Goal: Task Accomplishment & Management: Manage account settings

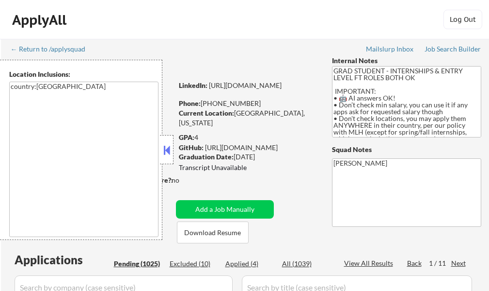
select select ""pending""
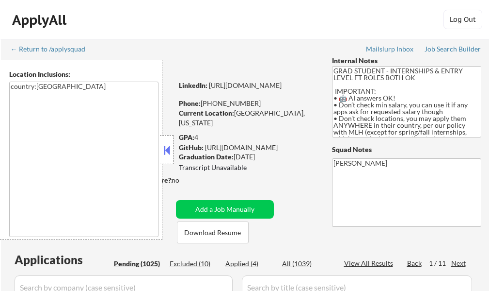
select select ""pending""
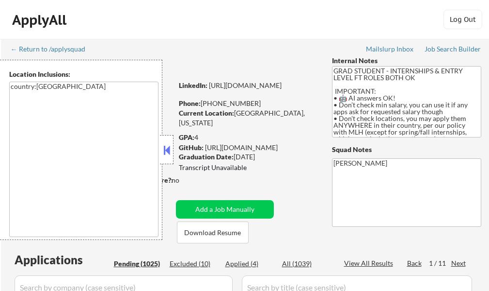
select select ""pending""
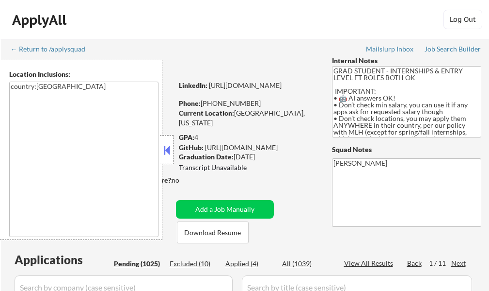
select select ""pending""
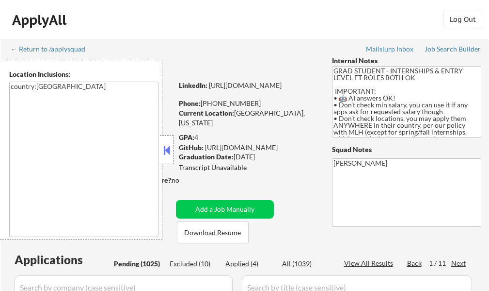
select select ""pending""
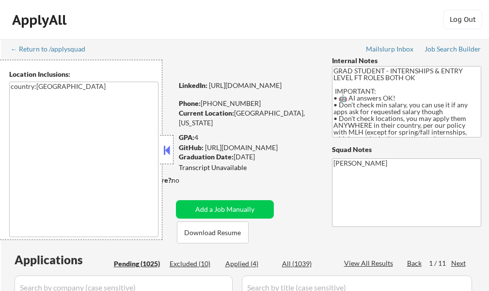
select select ""pending""
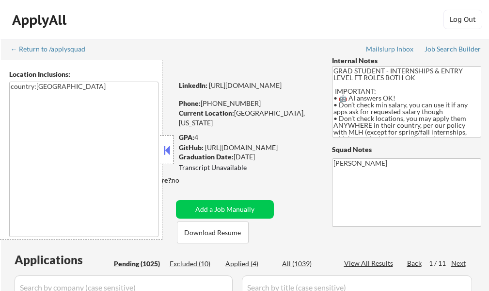
select select ""pending""
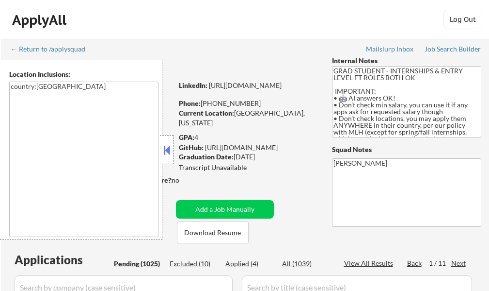
select select ""pending""
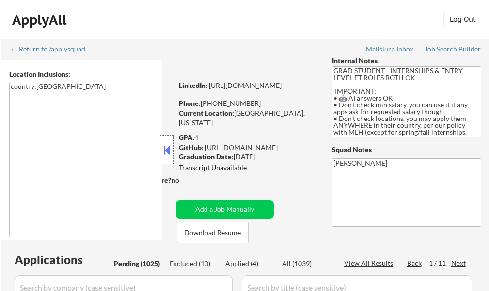
select select ""pending""
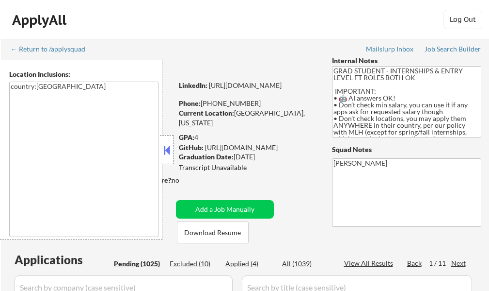
select select ""pending""
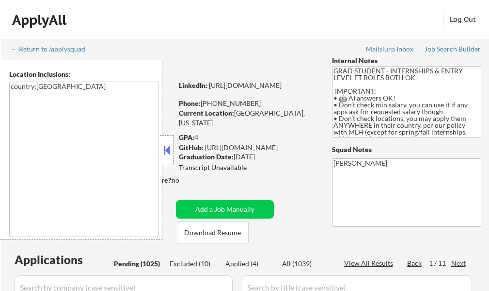
select select ""pending""
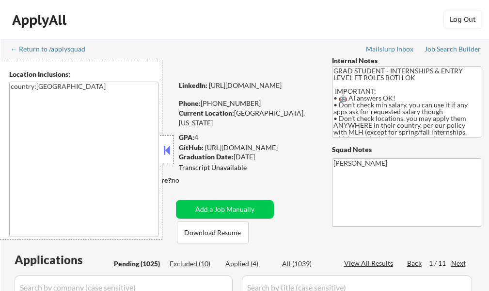
select select ""pending""
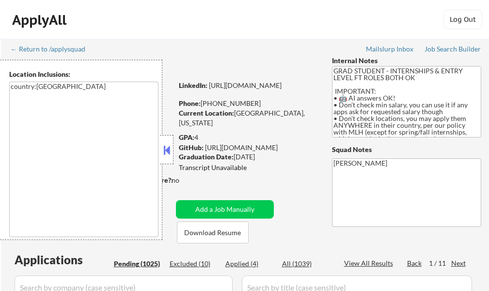
select select ""pending""
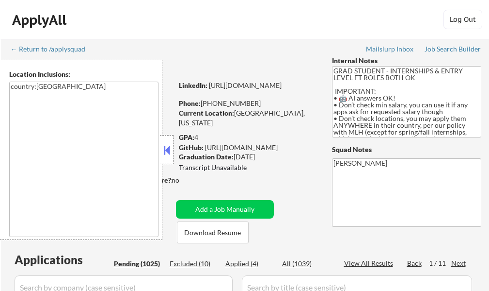
select select ""pending""
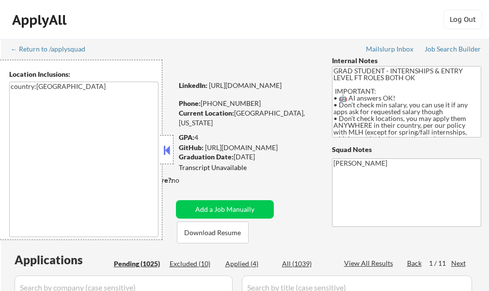
select select ""pending""
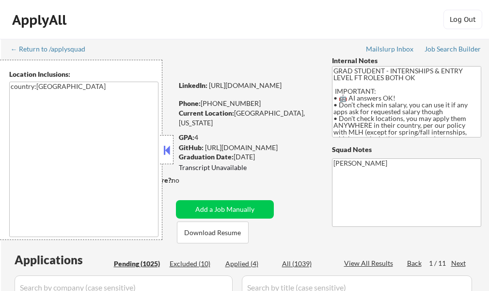
select select ""pending""
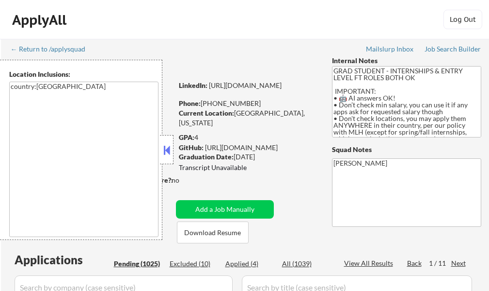
select select ""pending""
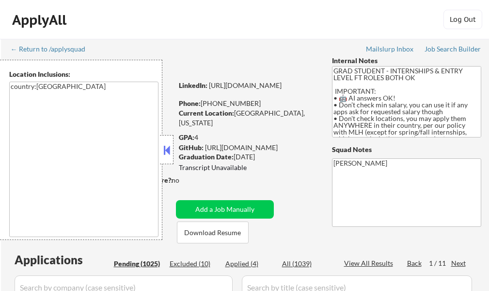
select select ""pending""
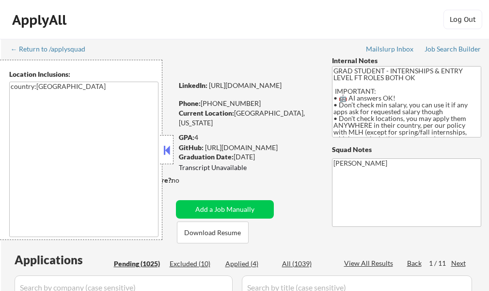
select select ""pending""
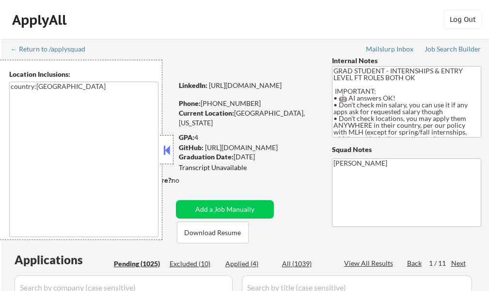
select select ""pending""
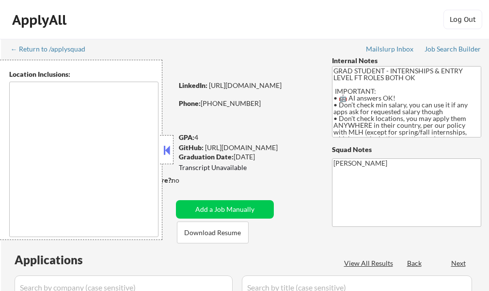
type textarea "country:[GEOGRAPHIC_DATA]"
select select ""pending""
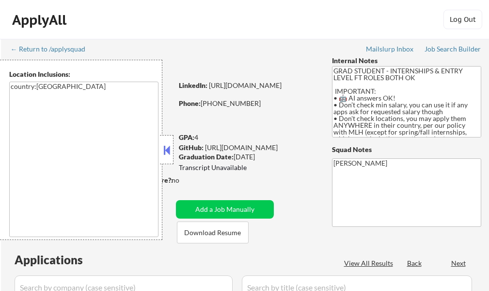
select select ""pending""
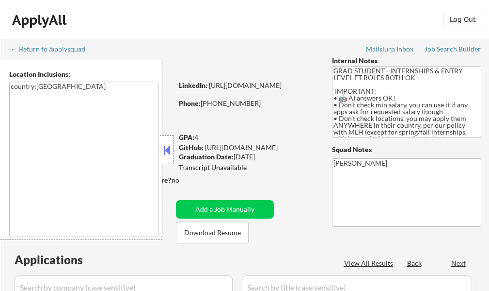
select select ""pending""
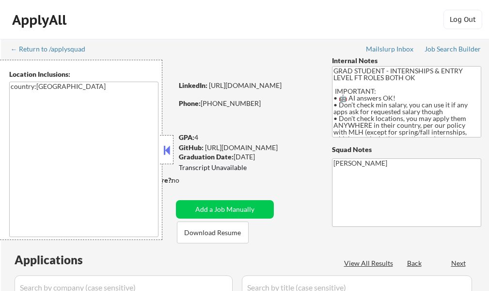
select select ""pending""
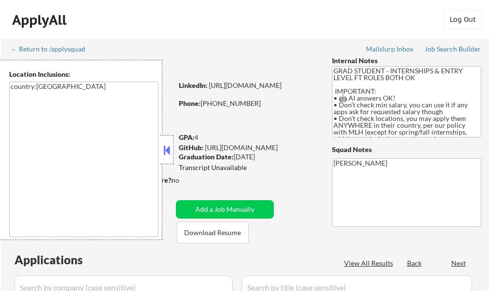
select select ""pending""
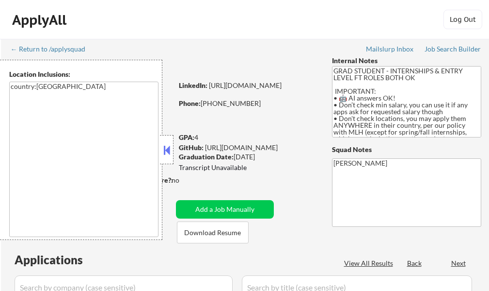
select select ""pending""
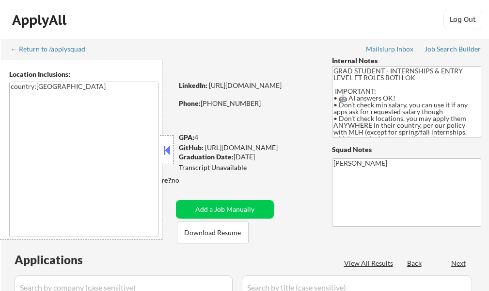
select select ""pending""
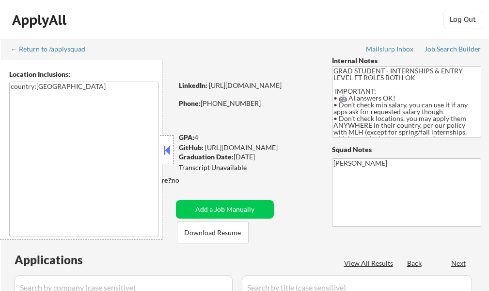
select select ""pending""
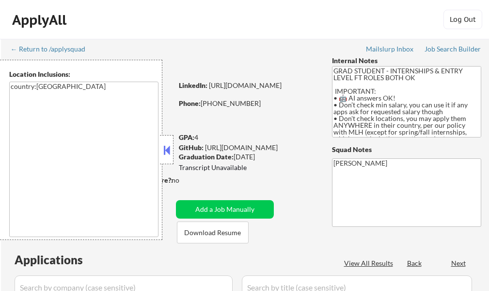
select select ""pending""
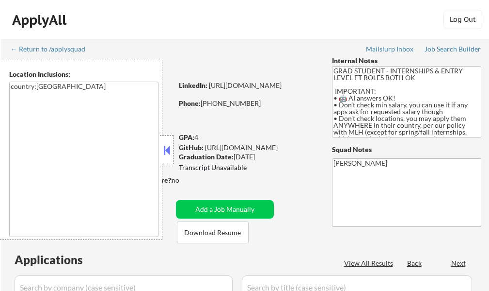
select select ""pending""
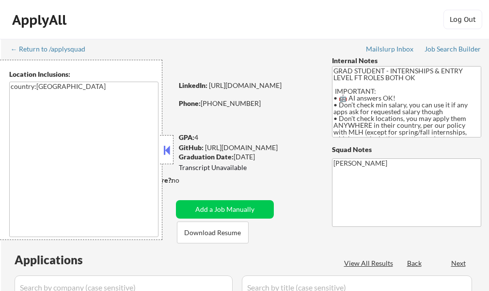
select select ""pending""
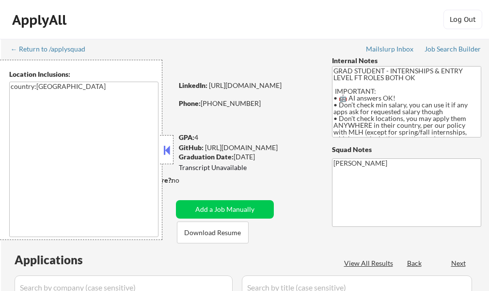
select select ""pending""
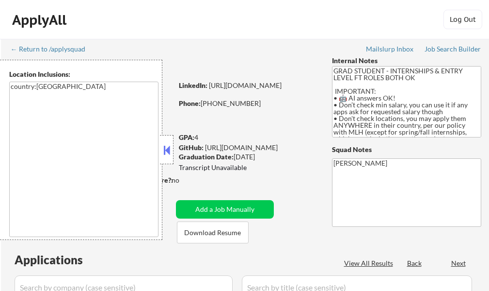
select select ""pending""
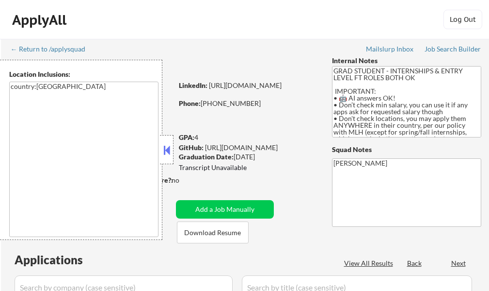
select select ""pending""
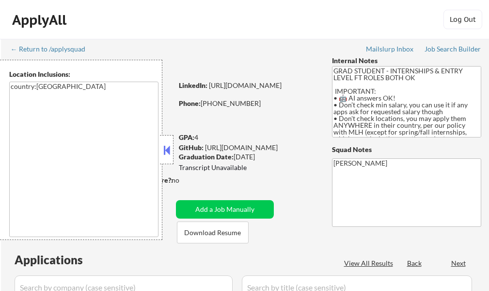
select select ""pending""
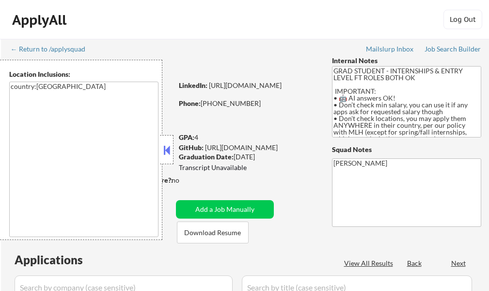
select select ""pending""
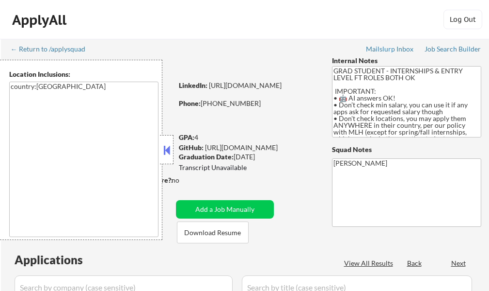
select select ""pending""
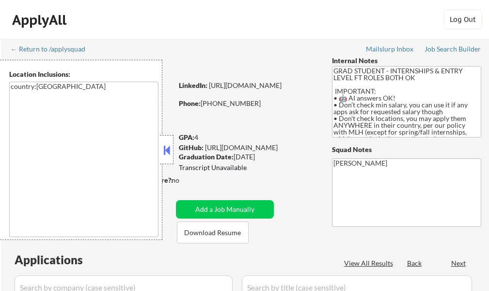
select select ""pending""
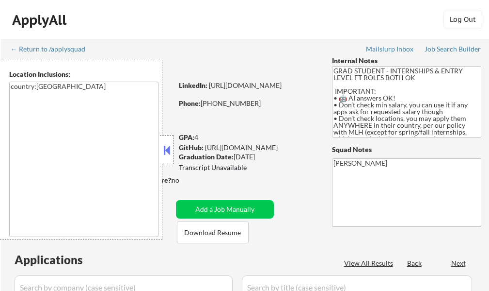
select select ""pending""
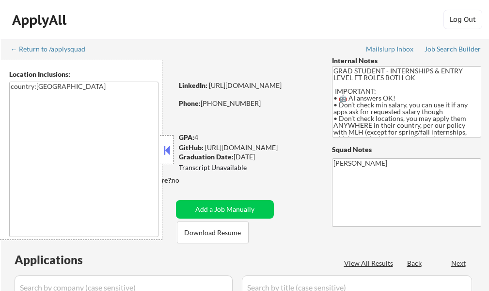
select select ""pending""
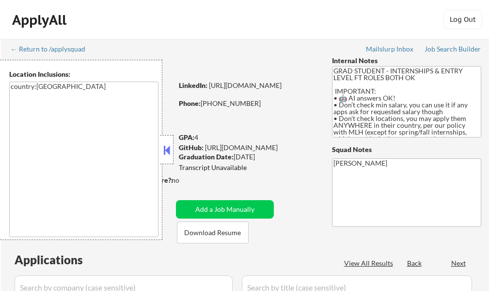
select select ""pending""
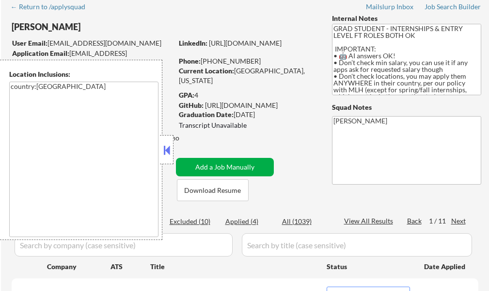
scroll to position [49, 0]
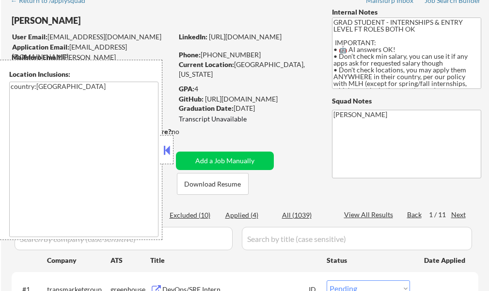
click at [167, 152] on button at bounding box center [167, 150] width 11 height 15
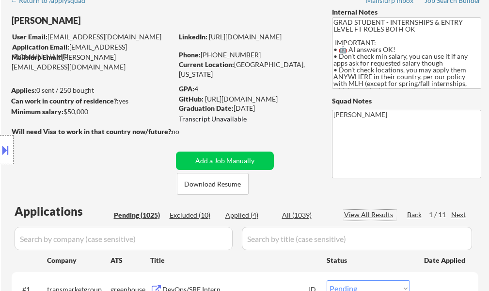
click at [374, 216] on div "View All Results" at bounding box center [370, 215] width 52 height 10
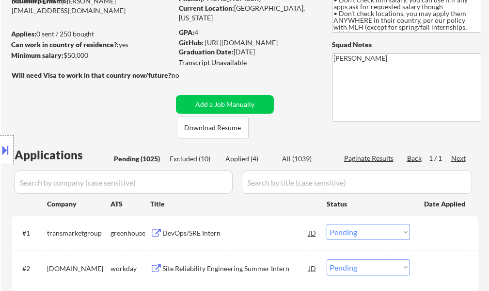
scroll to position [194, 0]
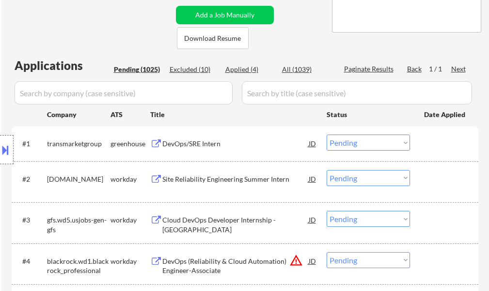
select select ""pending""
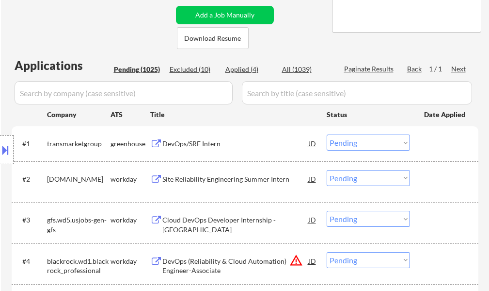
select select ""pending""
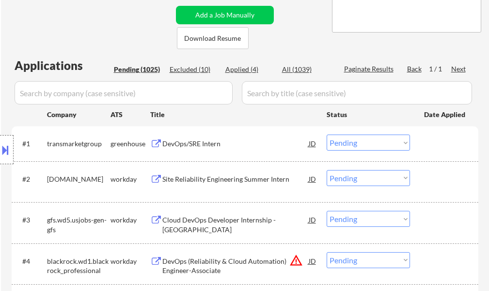
select select ""pending""
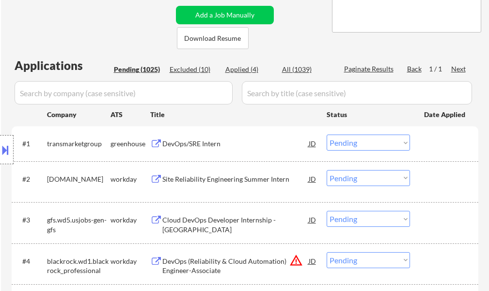
select select ""pending""
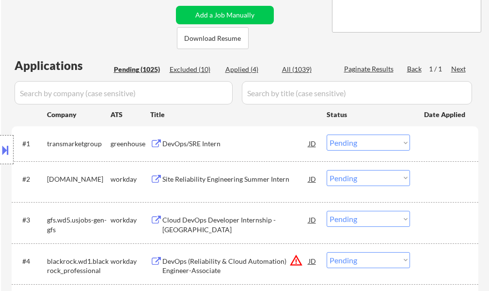
select select ""pending""
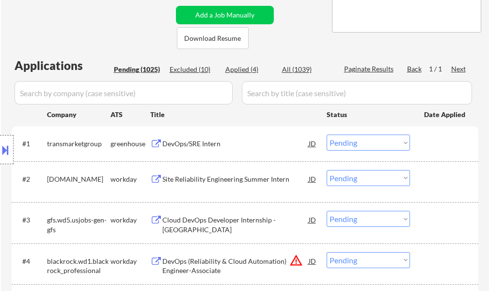
select select ""pending""
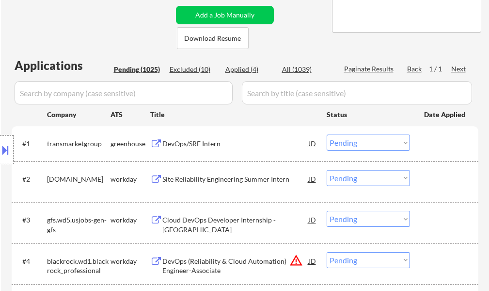
select select ""pending""
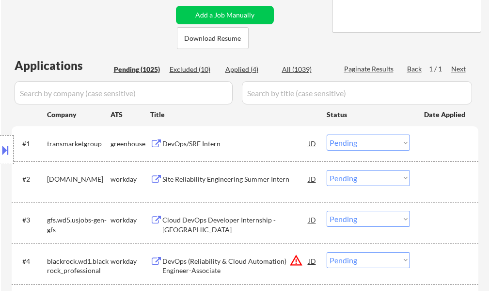
select select ""pending""
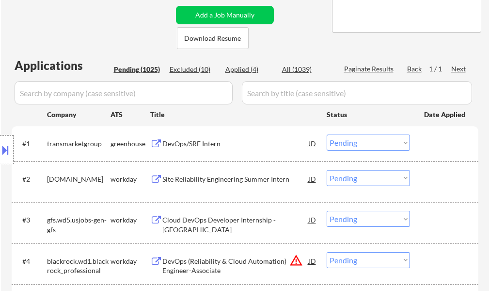
select select ""pending""
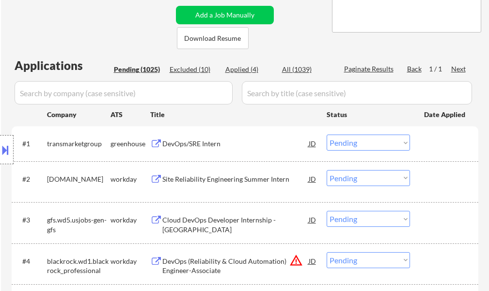
select select ""pending""
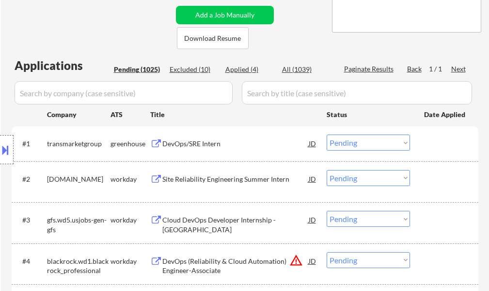
select select ""pending""
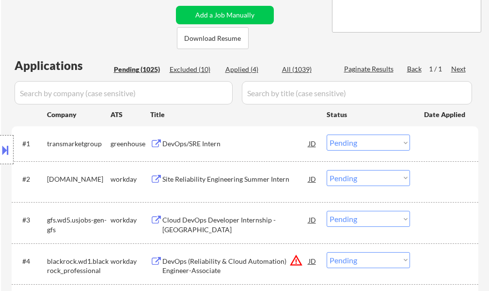
select select ""pending""
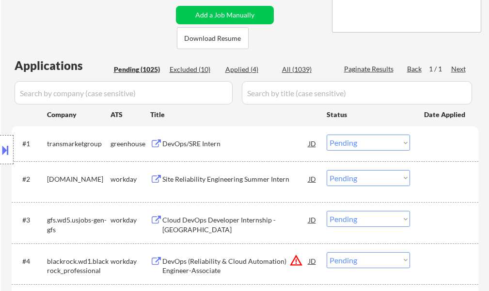
select select ""pending""
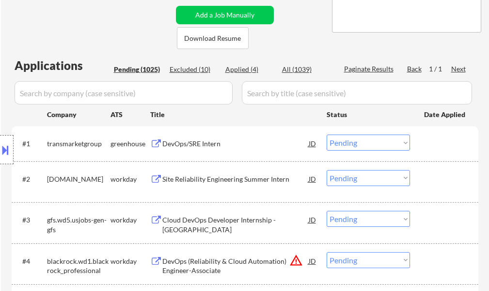
select select ""pending""
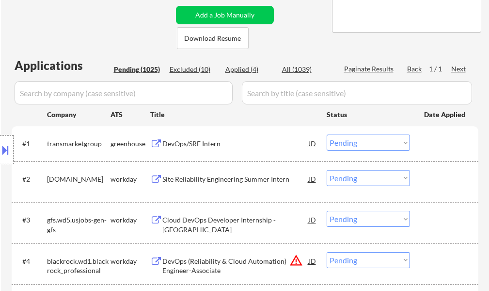
select select ""pending""
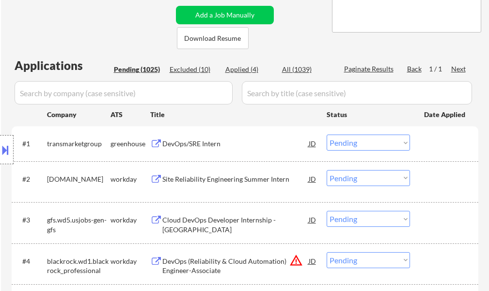
select select ""pending""
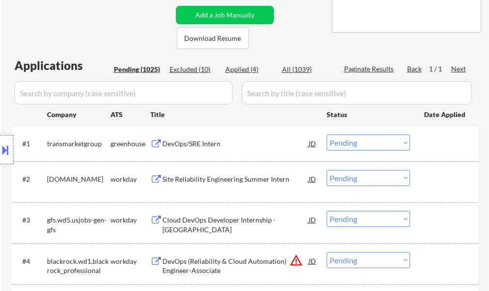
select select ""pending""
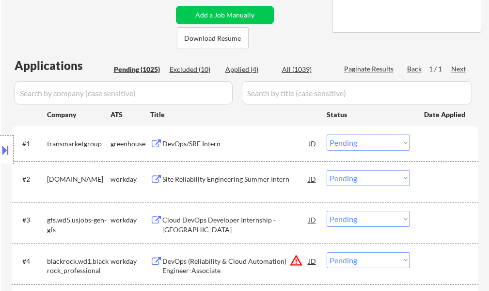
select select ""pending""
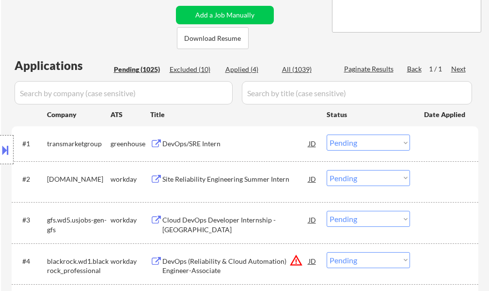
select select ""pending""
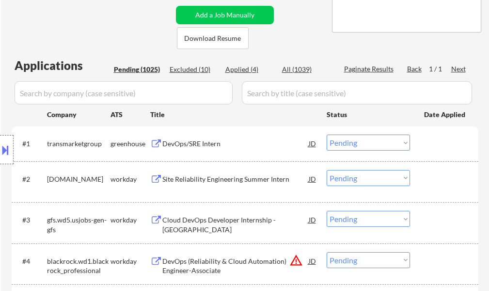
select select ""pending""
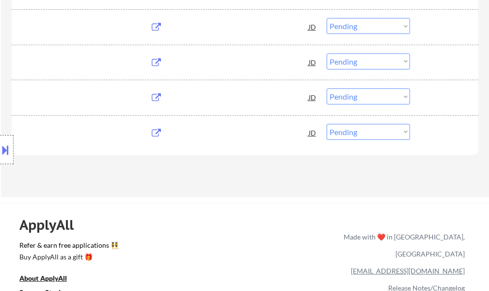
scroll to position [36569, 0]
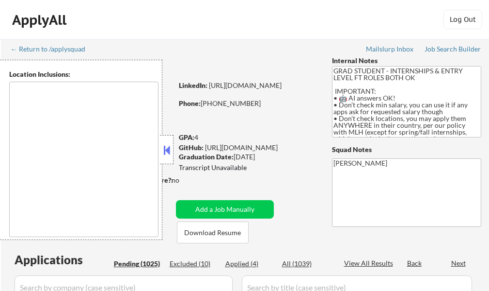
type textarea "country:[GEOGRAPHIC_DATA]"
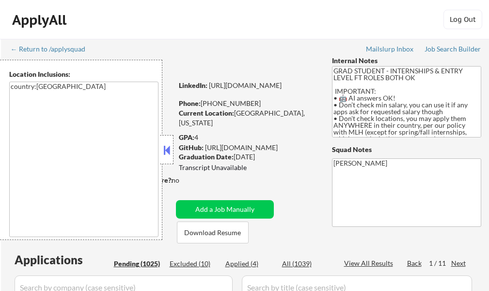
select select ""pending""
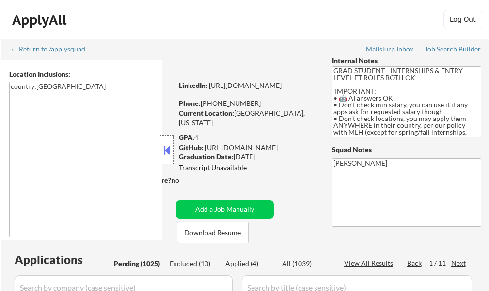
select select ""pending""
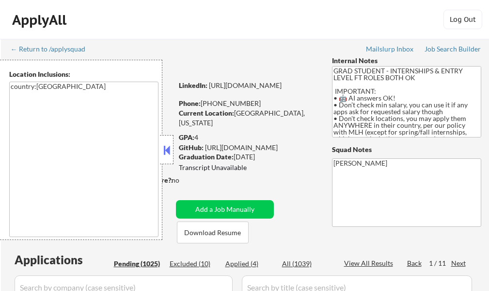
select select ""pending""
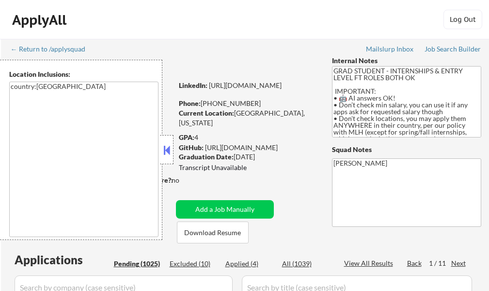
select select ""pending""
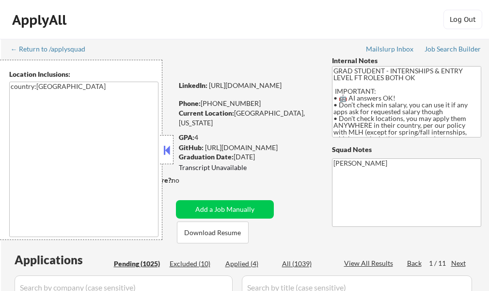
select select ""pending""
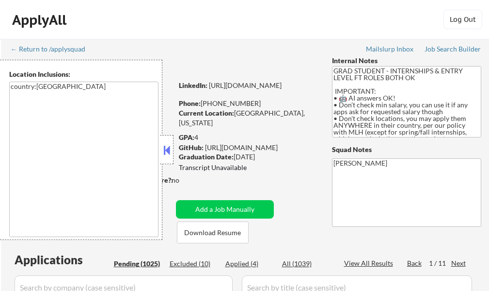
select select ""pending""
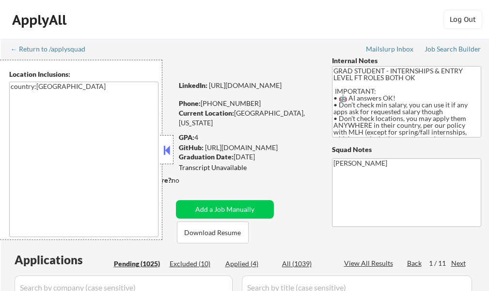
select select ""pending""
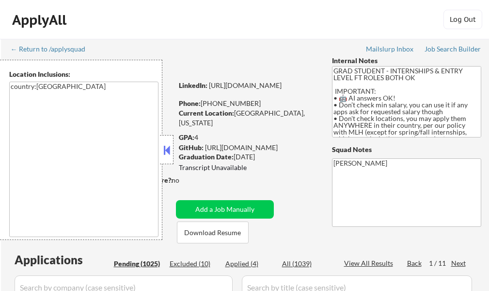
select select ""pending""
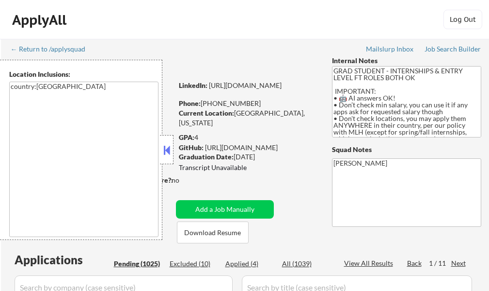
select select ""pending""
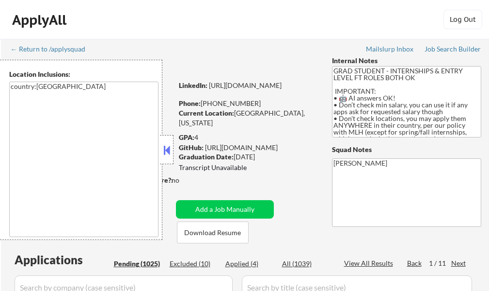
select select ""pending""
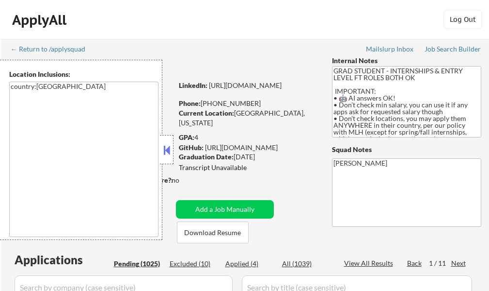
select select ""pending""
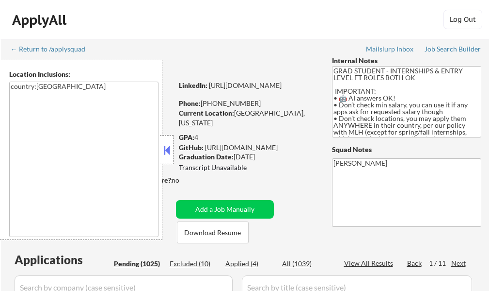
select select ""pending""
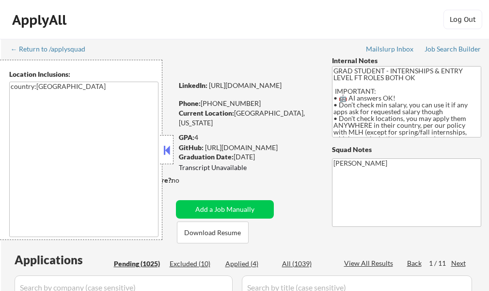
select select ""pending""
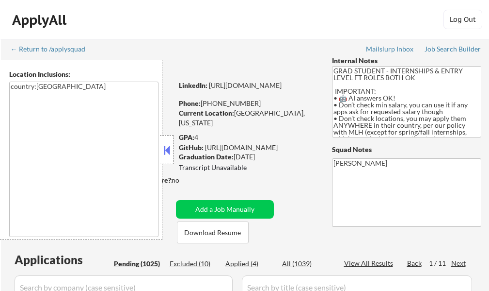
select select ""pending""
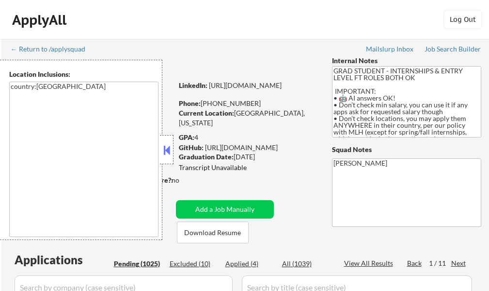
select select ""pending""
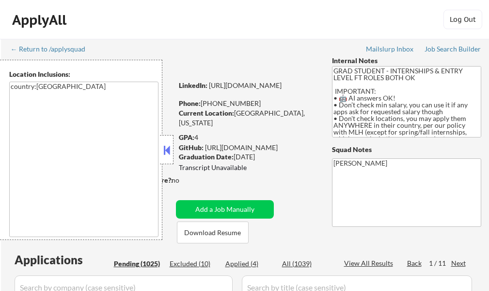
select select ""pending""
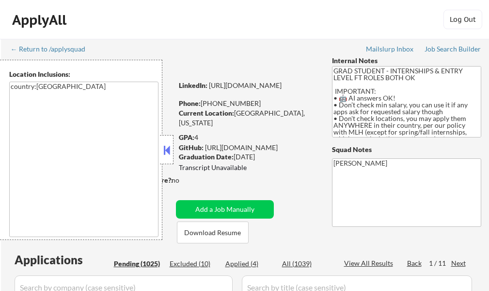
select select ""pending""
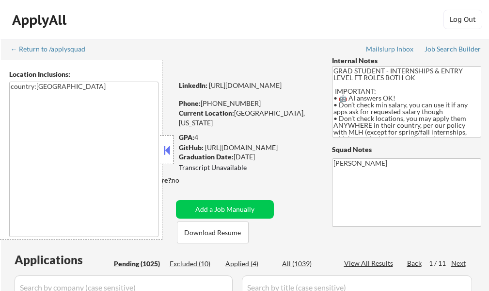
select select ""pending""
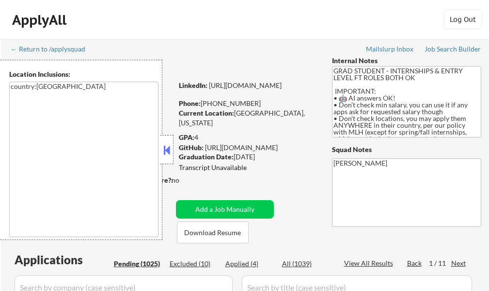
select select ""pending""
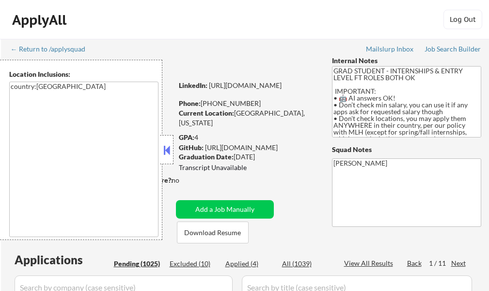
select select ""pending""
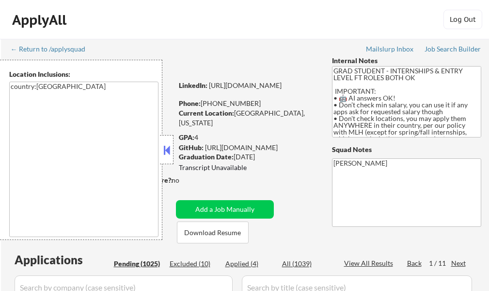
click at [373, 263] on div "View All Results" at bounding box center [370, 263] width 52 height 10
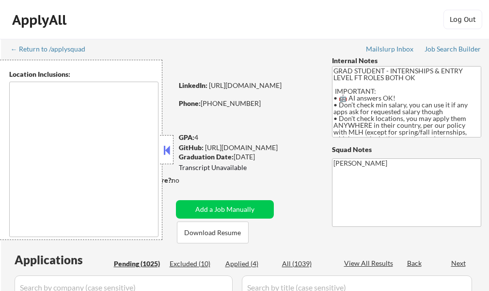
type textarea "country:[GEOGRAPHIC_DATA]"
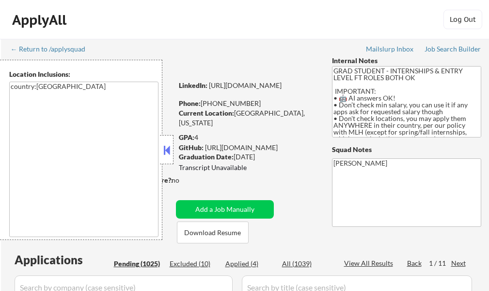
select select ""pending""
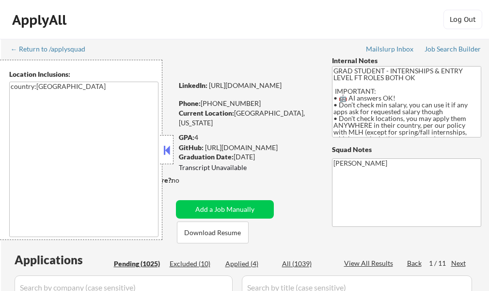
select select ""pending""
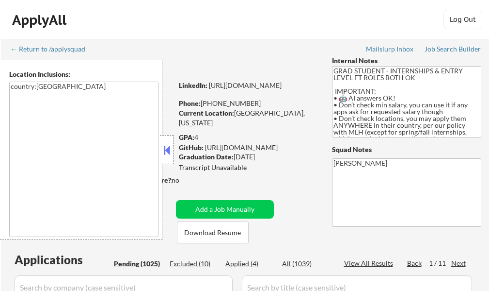
select select ""pending""
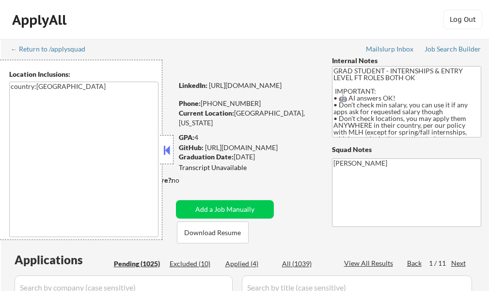
select select ""pending""
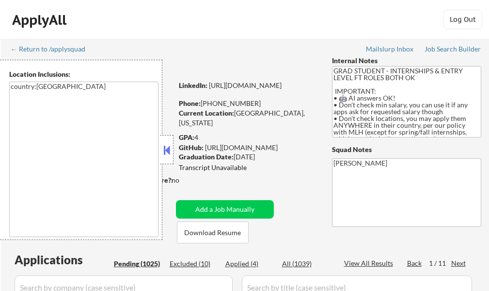
select select ""pending""
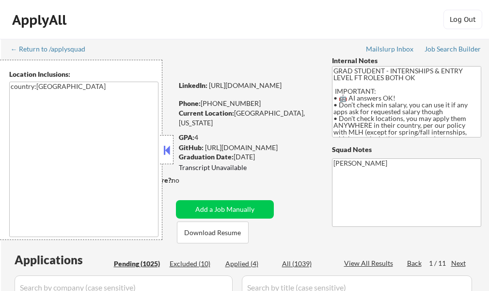
select select ""pending""
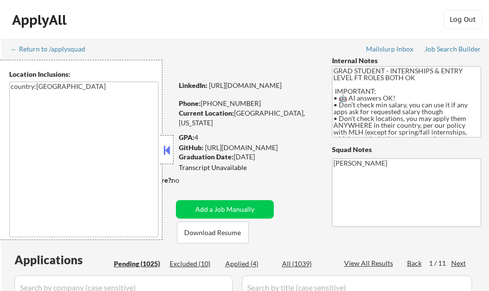
select select ""pending""
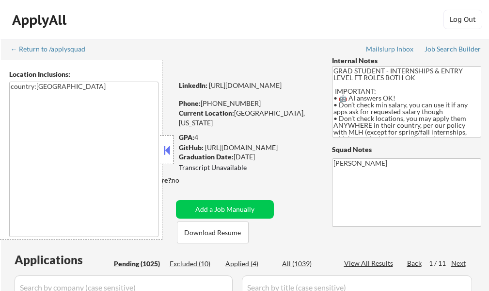
select select ""pending""
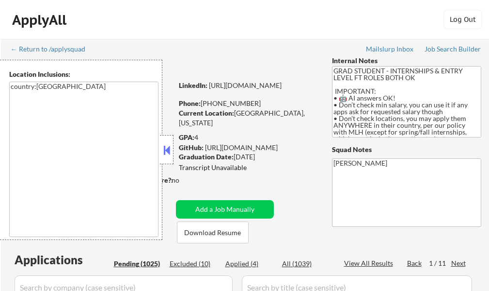
select select ""pending""
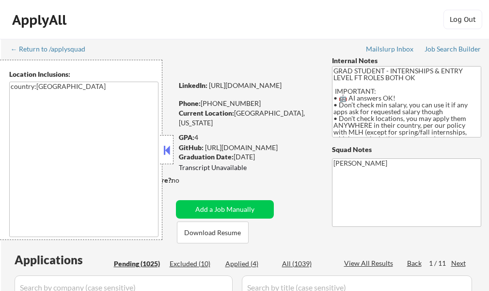
select select ""pending""
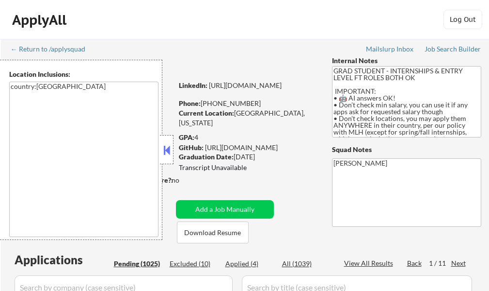
select select ""pending""
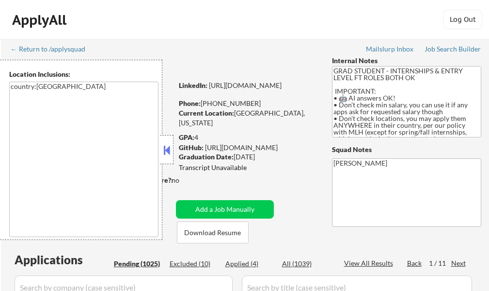
select select ""pending""
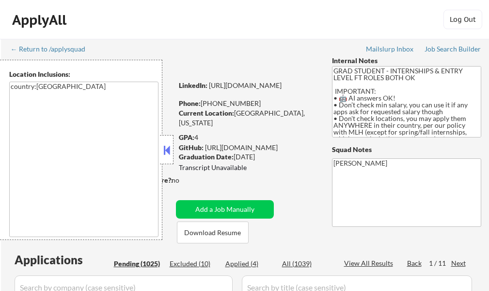
select select ""pending""
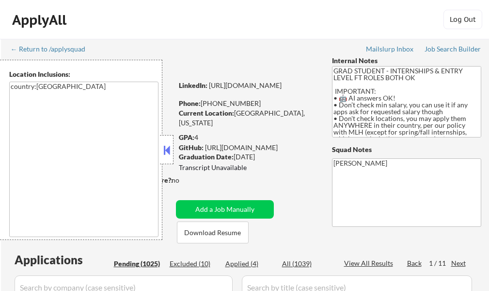
select select ""pending""
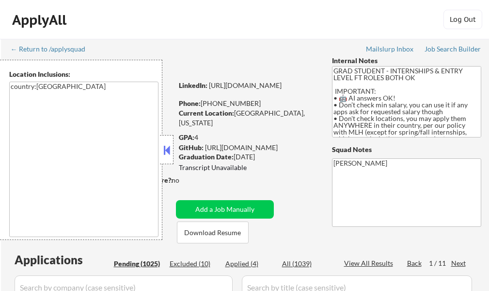
select select ""pending""
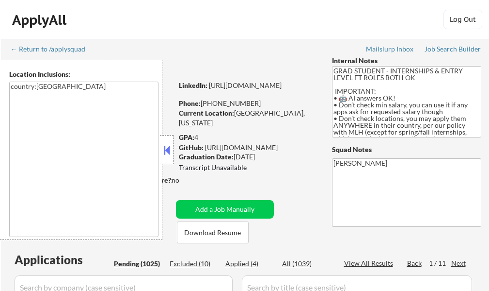
select select ""pending""
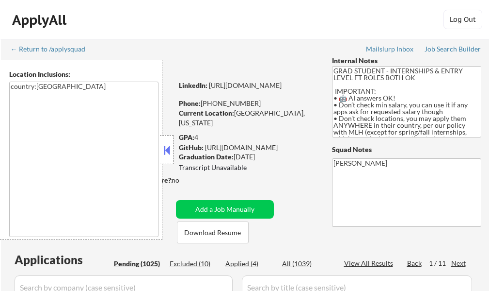
select select ""pending""
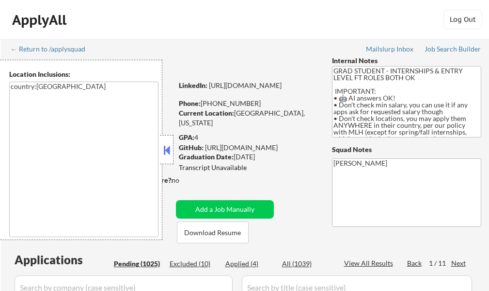
select select ""pending""
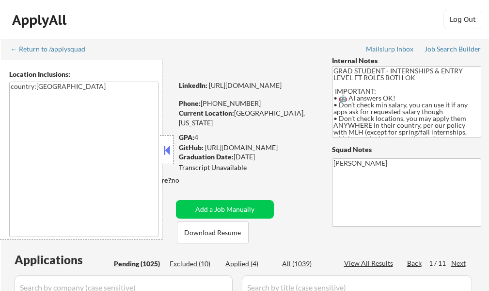
select select ""pending""
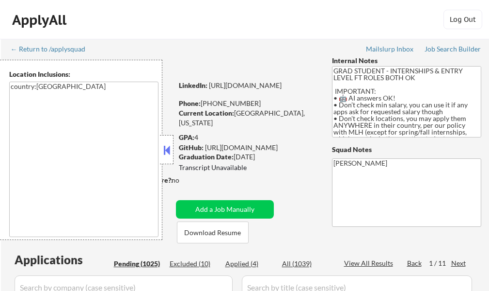
select select ""pending""
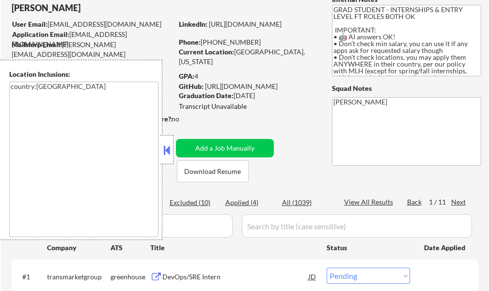
scroll to position [97, 0]
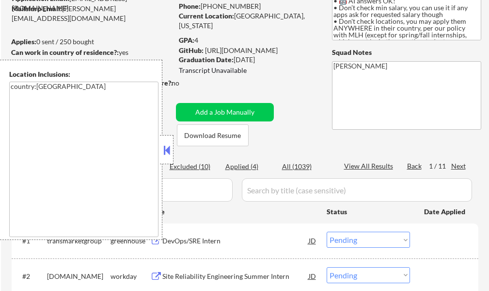
click at [167, 147] on button at bounding box center [167, 150] width 11 height 15
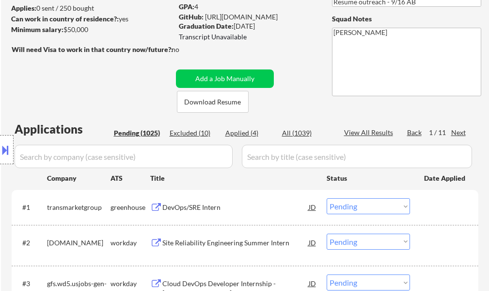
scroll to position [31, 0]
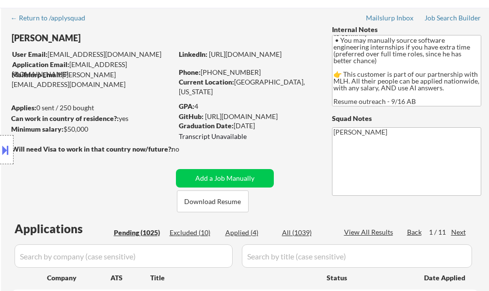
click at [458, 230] on div "Next" at bounding box center [460, 232] width 16 height 10
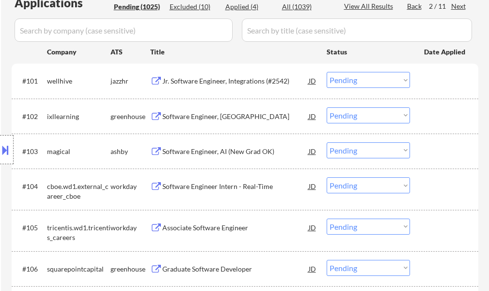
scroll to position [274, 0]
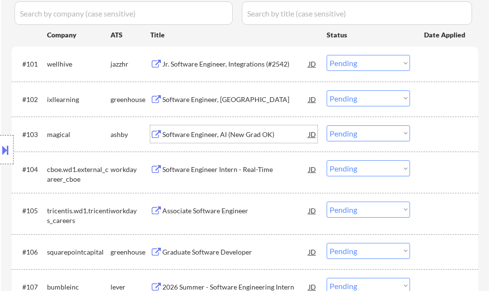
click at [235, 134] on div "Software Engineer, AI (New Grad OK)" at bounding box center [235, 135] width 146 height 10
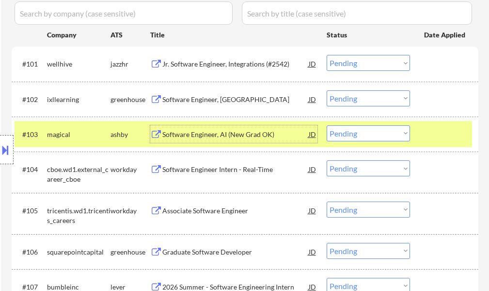
click at [425, 127] on div at bounding box center [445, 133] width 43 height 17
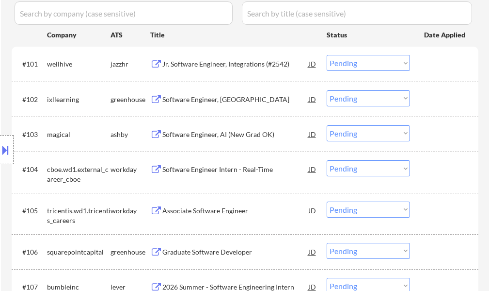
click at [178, 99] on div "Software Engineer, [GEOGRAPHIC_DATA]" at bounding box center [235, 100] width 146 height 10
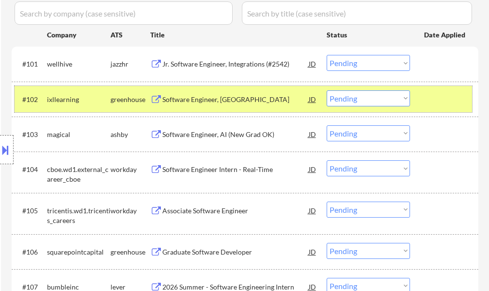
click at [424, 96] on div at bounding box center [445, 98] width 43 height 17
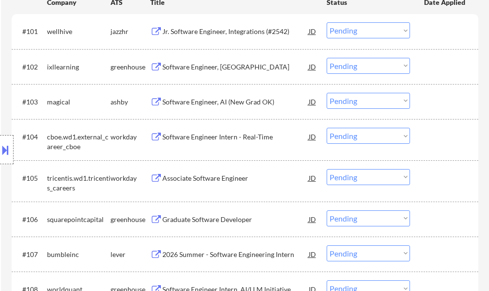
scroll to position [419, 0]
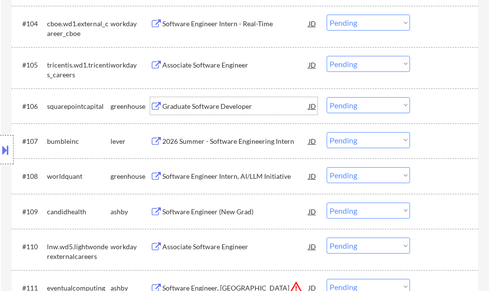
click at [211, 108] on div "Graduate Software Developer" at bounding box center [235, 106] width 146 height 10
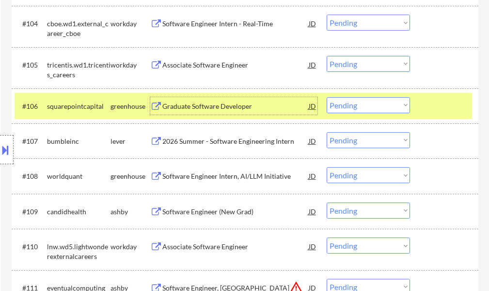
click at [443, 96] on div "#106 squarepointcapital greenhouse Graduate Software Developer JD Choose an opt…" at bounding box center [244, 106] width 458 height 26
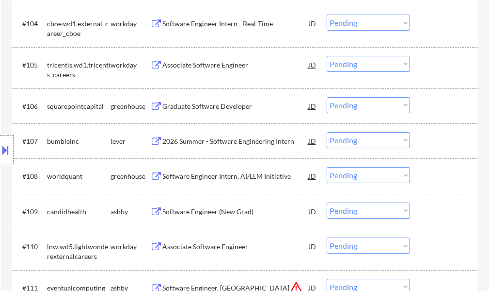
click at [270, 138] on div "2026 Summer - Software Engineering Intern" at bounding box center [235, 141] width 146 height 10
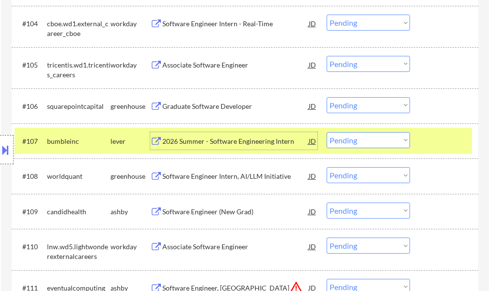
click at [434, 144] on div at bounding box center [445, 140] width 43 height 17
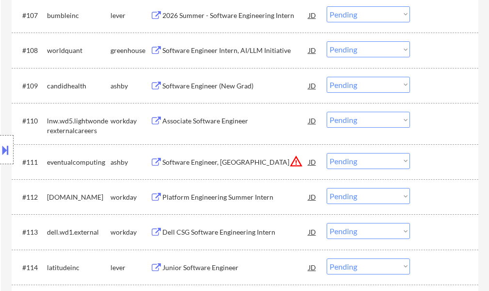
scroll to position [565, 0]
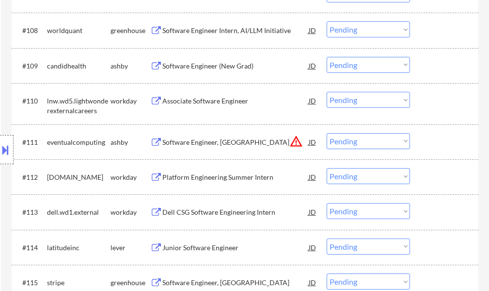
click at [213, 31] on div "Software Engineer Intern, AI/LLM Initiative" at bounding box center [235, 31] width 146 height 10
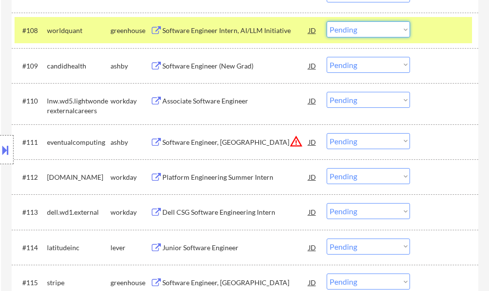
click at [353, 35] on select "Choose an option... Pending Applied Excluded (Questions) Excluded (Expired) Exc…" at bounding box center [368, 29] width 83 height 16
click at [327, 21] on select "Choose an option... Pending Applied Excluded (Questions) Excluded (Expired) Exc…" at bounding box center [368, 29] width 83 height 16
click at [459, 37] on div at bounding box center [445, 29] width 43 height 17
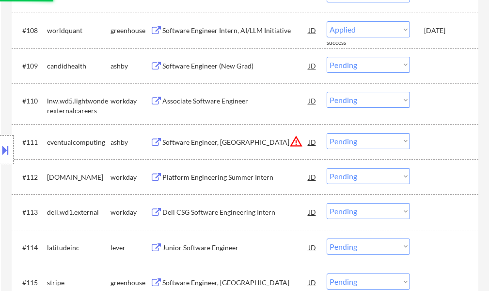
select select ""pending""
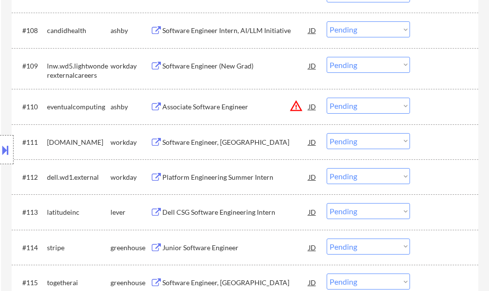
click at [221, 30] on div "Software Engineer Intern, AI/LLM Initiative" at bounding box center [235, 31] width 146 height 10
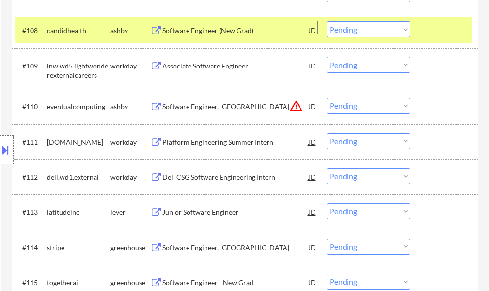
click at [445, 29] on div at bounding box center [445, 29] width 43 height 17
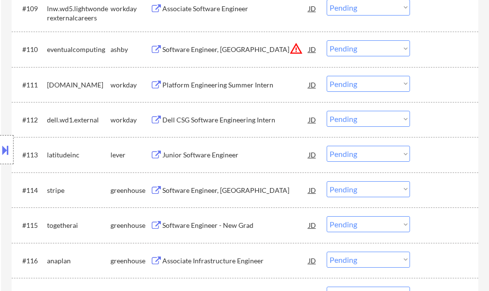
scroll to position [710, 0]
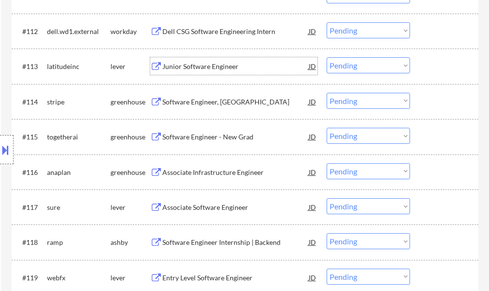
click at [213, 71] on div "Junior Software Engineer" at bounding box center [235, 67] width 146 height 10
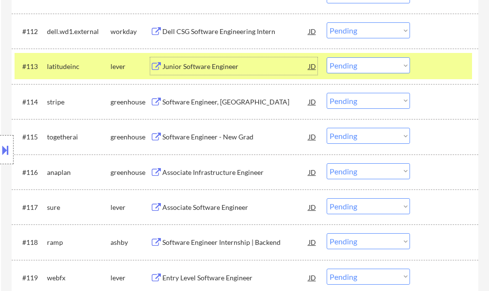
click at [361, 63] on select "Choose an option... Pending Applied Excluded (Questions) Excluded (Expired) Exc…" at bounding box center [368, 65] width 83 height 16
click at [327, 57] on select "Choose an option... Pending Applied Excluded (Questions) Excluded (Expired) Exc…" at bounding box center [368, 65] width 83 height 16
click at [426, 65] on div at bounding box center [445, 65] width 43 height 17
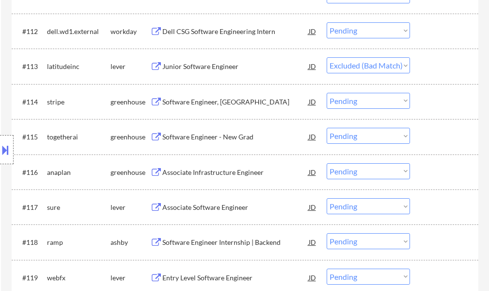
select select ""pending""
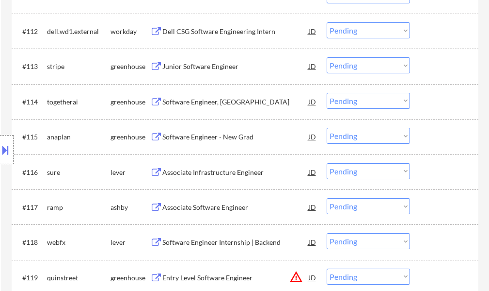
click at [207, 98] on div "Software Engineer, New Grad" at bounding box center [235, 102] width 146 height 10
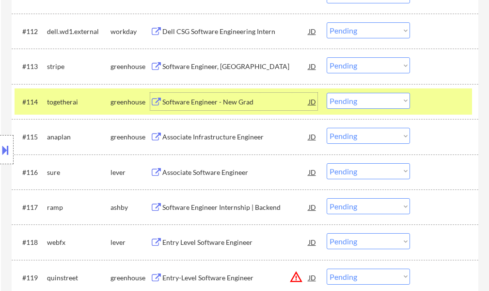
click at [451, 97] on div at bounding box center [445, 101] width 43 height 17
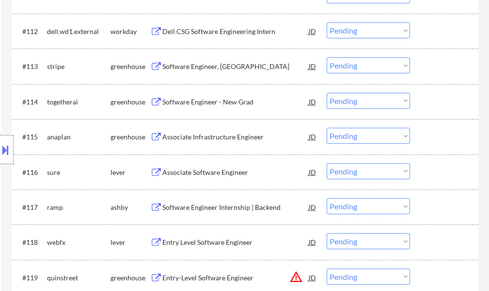
click at [234, 171] on div "Associate Software Engineer" at bounding box center [235, 172] width 146 height 10
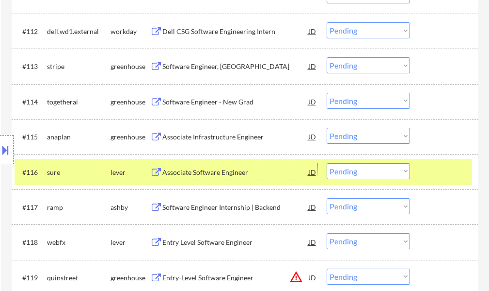
click at [371, 173] on select "Choose an option... Pending Applied Excluded (Questions) Excluded (Expired) Exc…" at bounding box center [368, 171] width 83 height 16
click at [327, 163] on select "Choose an option... Pending Applied Excluded (Questions) Excluded (Expired) Exc…" at bounding box center [368, 171] width 83 height 16
click at [449, 173] on div at bounding box center [445, 171] width 43 height 17
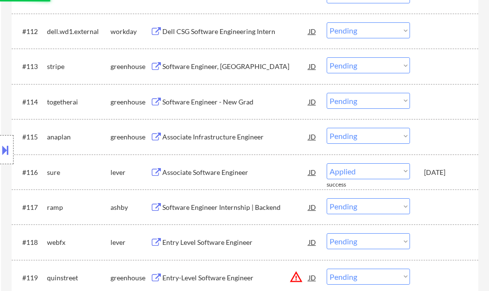
select select ""pending""
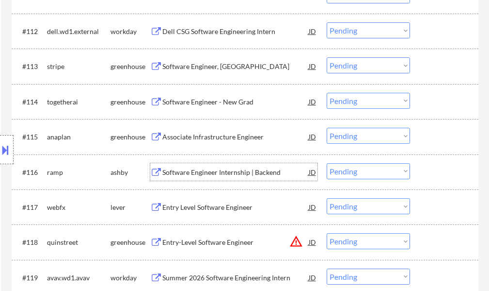
click at [258, 174] on div "Software Engineer Internship | Backend" at bounding box center [235, 172] width 146 height 10
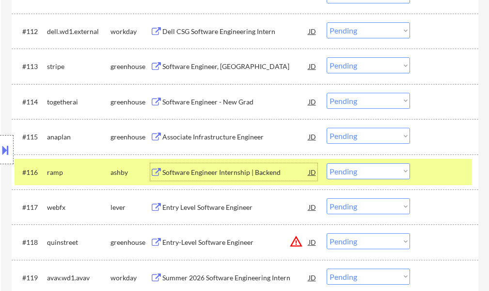
click at [433, 167] on div at bounding box center [445, 171] width 43 height 17
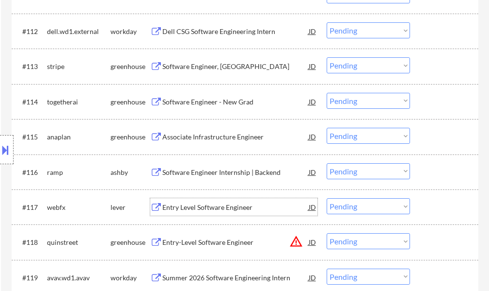
click at [226, 200] on div "Entry Level Software Engineer" at bounding box center [235, 206] width 146 height 17
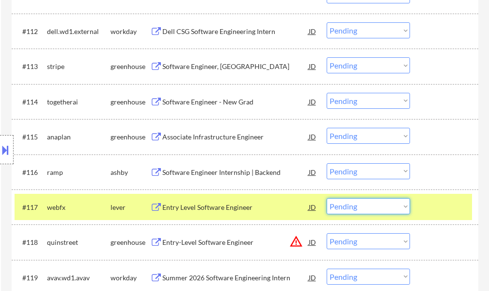
click at [383, 204] on select "Choose an option... Pending Applied Excluded (Questions) Excluded (Expired) Exc…" at bounding box center [368, 206] width 83 height 16
click at [327, 198] on select "Choose an option... Pending Applied Excluded (Questions) Excluded (Expired) Exc…" at bounding box center [368, 206] width 83 height 16
click at [451, 209] on div at bounding box center [445, 206] width 43 height 17
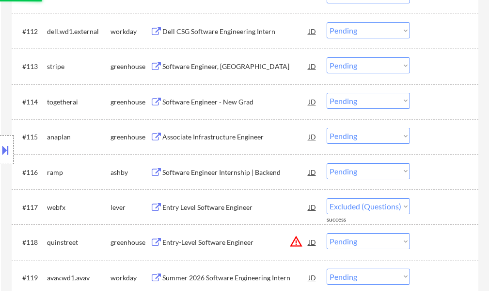
select select ""pending""
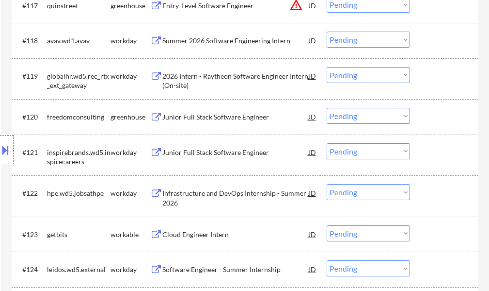
scroll to position [953, 0]
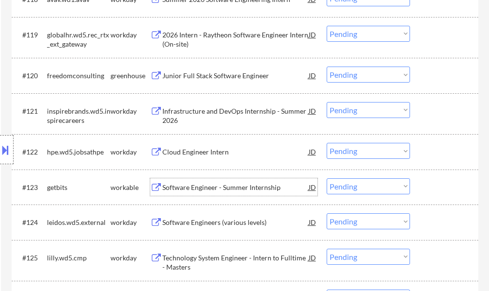
click at [256, 185] on div "Software Engineer - Summer Internship" at bounding box center [235, 187] width 146 height 10
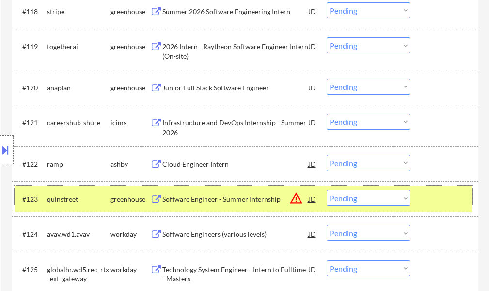
click at [444, 198] on div at bounding box center [445, 198] width 43 height 17
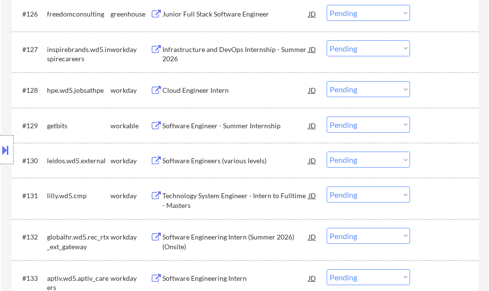
scroll to position [1244, 0]
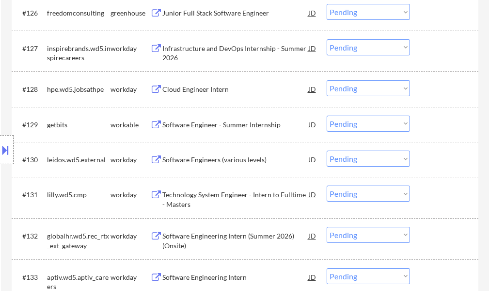
click at [342, 126] on select "Choose an option... Pending Applied Excluded (Questions) Excluded (Expired) Exc…" at bounding box center [368, 123] width 83 height 16
click at [327, 115] on select "Choose an option... Pending Applied Excluded (Questions) Excluded (Expired) Exc…" at bounding box center [368, 123] width 83 height 16
select select ""pending""
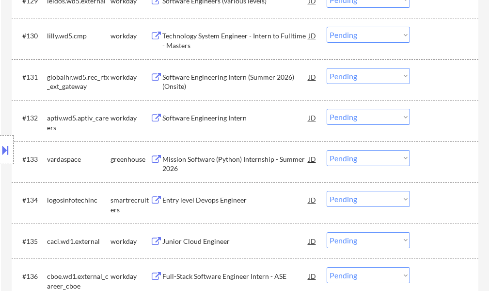
scroll to position [1389, 0]
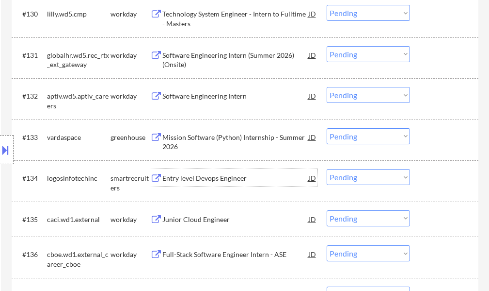
click at [219, 176] on div "Entry level Devops Engineer" at bounding box center [235, 178] width 146 height 10
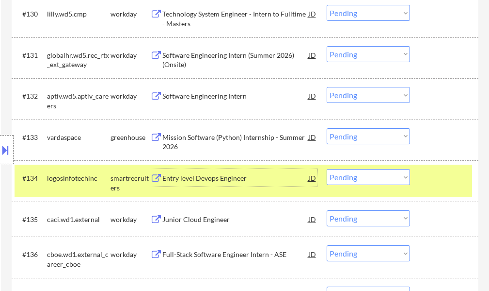
click at [379, 177] on select "Choose an option... Pending Applied Excluded (Questions) Excluded (Expired) Exc…" at bounding box center [368, 177] width 83 height 16
click at [327, 169] on select "Choose an option... Pending Applied Excluded (Questions) Excluded (Expired) Exc…" at bounding box center [368, 177] width 83 height 16
click at [441, 181] on div at bounding box center [445, 177] width 43 height 17
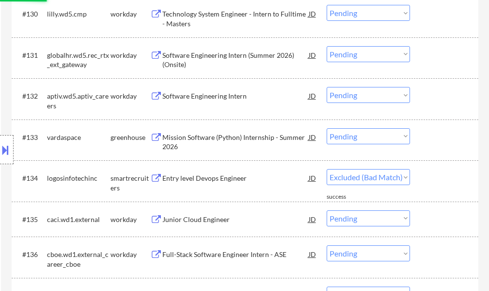
select select ""pending""
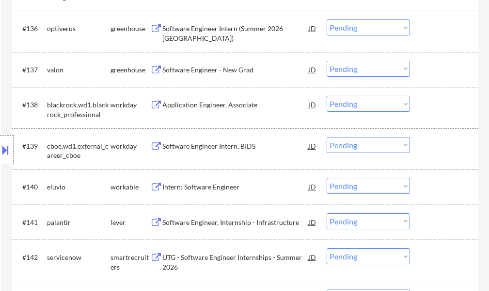
scroll to position [1632, 0]
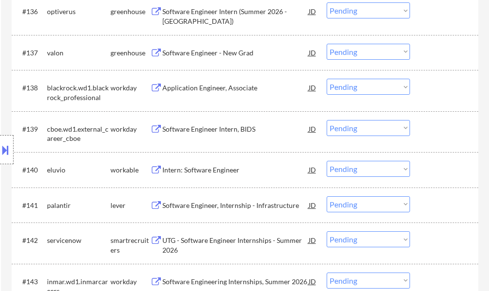
click at [231, 163] on div "Intern: Software Engineer" at bounding box center [235, 169] width 146 height 17
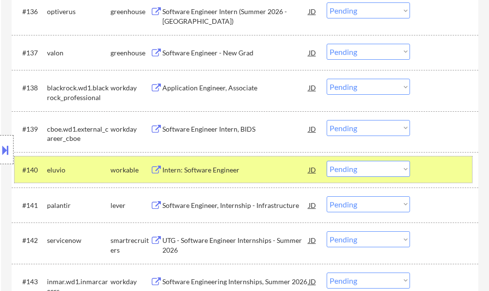
click at [441, 169] on div at bounding box center [445, 169] width 43 height 17
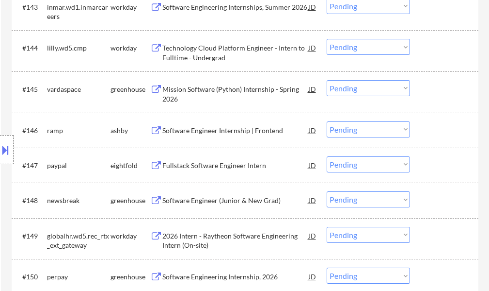
scroll to position [1923, 0]
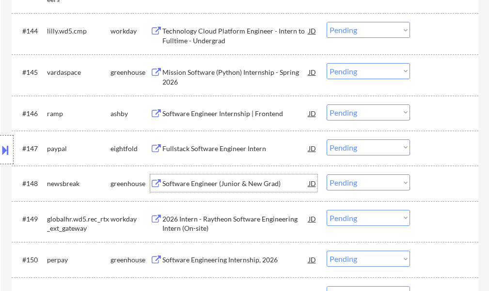
click at [220, 175] on div "Software Engineer (Junior & New Grad)" at bounding box center [235, 182] width 146 height 17
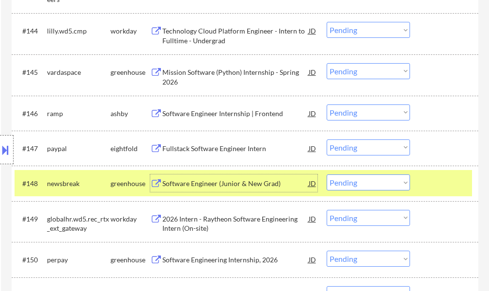
click at [446, 180] on div at bounding box center [445, 182] width 43 height 17
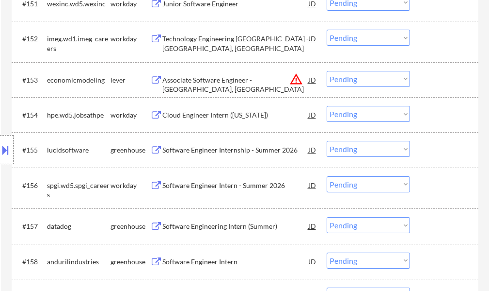
scroll to position [2262, 0]
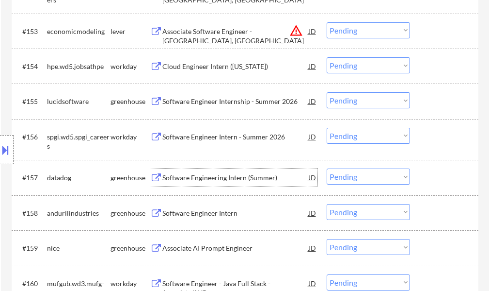
click at [227, 179] on div "Software Engineering Intern (Summer)" at bounding box center [235, 178] width 146 height 10
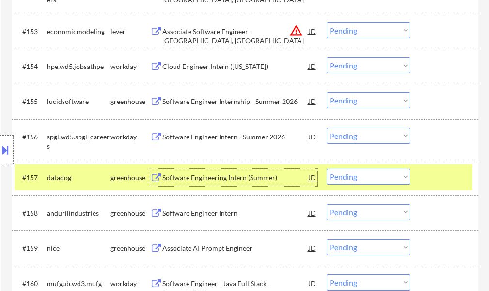
click at [376, 177] on select "Choose an option... Pending Applied Excluded (Questions) Excluded (Expired) Exc…" at bounding box center [368, 176] width 83 height 16
click at [327, 168] on select "Choose an option... Pending Applied Excluded (Questions) Excluded (Expired) Exc…" at bounding box center [368, 176] width 83 height 16
click at [441, 182] on div at bounding box center [445, 176] width 43 height 17
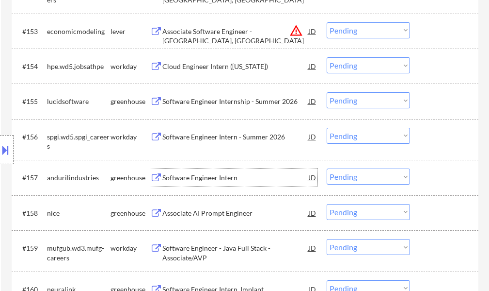
click at [193, 175] on div "Software Engineer Intern" at bounding box center [235, 178] width 146 height 10
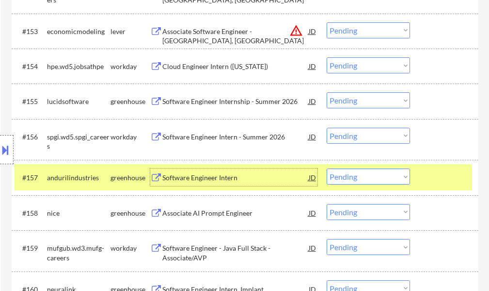
click at [394, 177] on select "Choose an option... Pending Applied Excluded (Questions) Excluded (Expired) Exc…" at bounding box center [368, 176] width 83 height 16
click at [327, 168] on select "Choose an option... Pending Applied Excluded (Questions) Excluded (Expired) Exc…" at bounding box center [368, 176] width 83 height 16
click at [427, 168] on div at bounding box center [445, 176] width 43 height 17
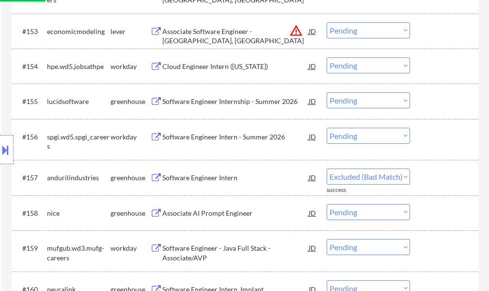
select select ""pending""
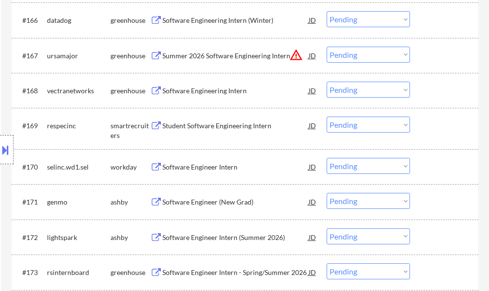
scroll to position [2796, 0]
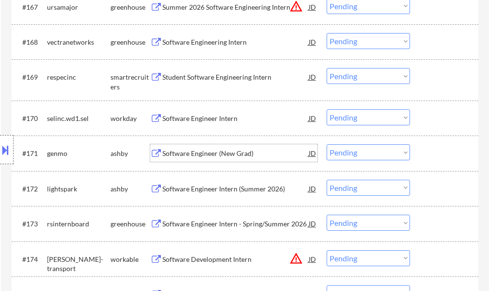
click at [233, 156] on div "Software Engineer (New Grad)" at bounding box center [235, 153] width 146 height 10
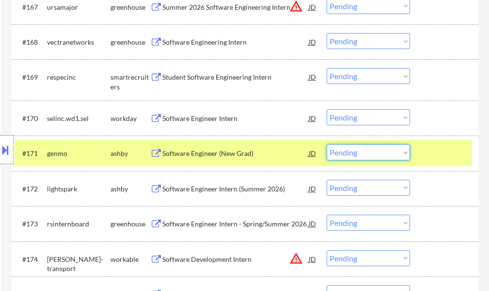
click at [392, 154] on select "Choose an option... Pending Applied Excluded (Questions) Excluded (Expired) Exc…" at bounding box center [368, 152] width 83 height 16
click at [327, 144] on select "Choose an option... Pending Applied Excluded (Questions) Excluded (Expired) Exc…" at bounding box center [368, 152] width 83 height 16
click at [439, 155] on div at bounding box center [445, 152] width 43 height 17
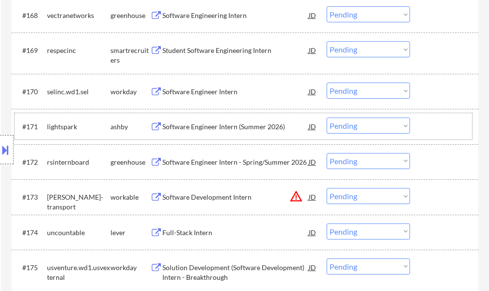
scroll to position [2844, 0]
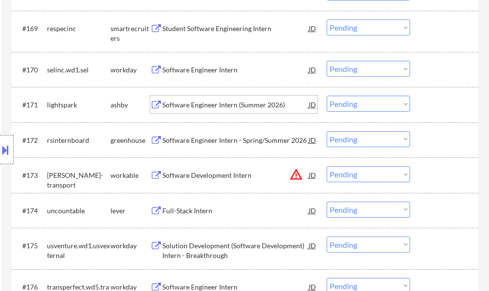
click at [231, 103] on div "Software Engineer Intern (Summer 2026)" at bounding box center [235, 105] width 146 height 10
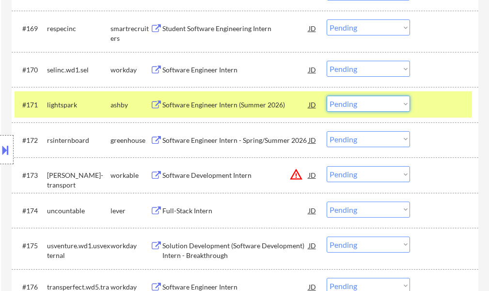
click at [388, 102] on select "Choose an option... Pending Applied Excluded (Questions) Excluded (Expired) Exc…" at bounding box center [368, 104] width 83 height 16
click at [327, 96] on select "Choose an option... Pending Applied Excluded (Questions) Excluded (Expired) Exc…" at bounding box center [368, 104] width 83 height 16
click at [429, 100] on div at bounding box center [445, 104] width 43 height 17
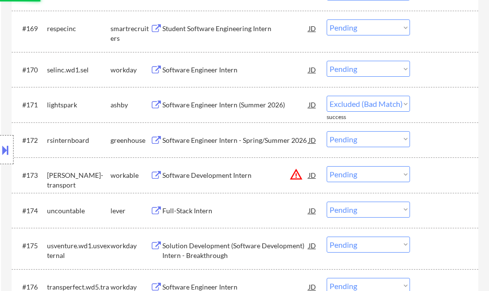
select select ""pending""
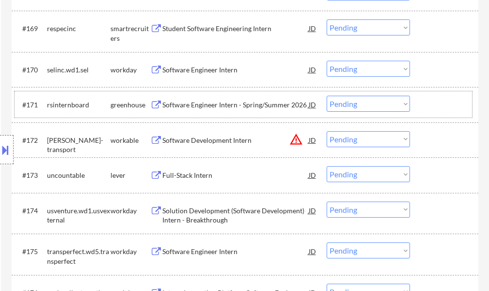
click at [464, 110] on div at bounding box center [445, 104] width 43 height 17
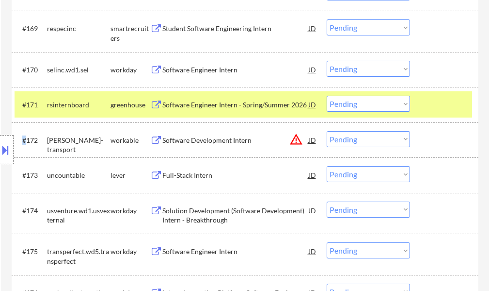
click at [463, 110] on div at bounding box center [445, 104] width 43 height 17
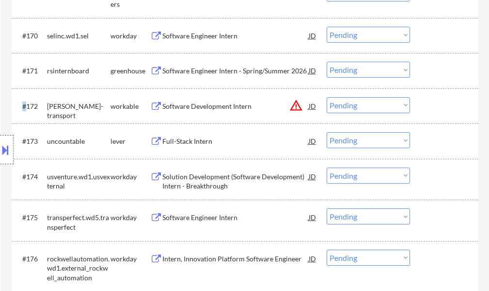
scroll to position [2893, 0]
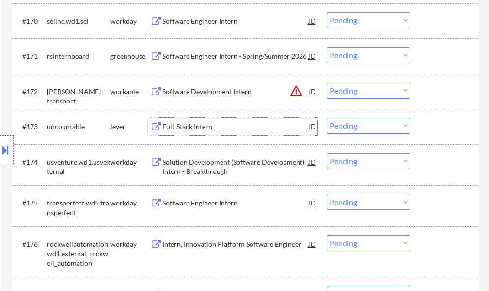
click at [192, 129] on div "Full-Stack Intern" at bounding box center [235, 127] width 146 height 10
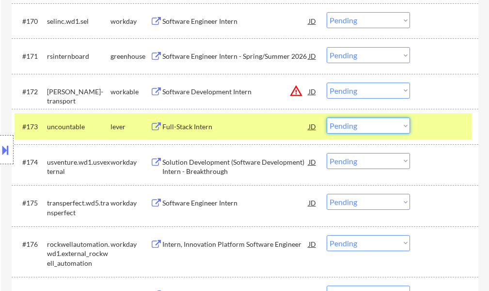
click at [380, 129] on select "Choose an option... Pending Applied Excluded (Questions) Excluded (Expired) Exc…" at bounding box center [368, 125] width 83 height 16
click at [327, 117] on select "Choose an option... Pending Applied Excluded (Questions) Excluded (Expired) Exc…" at bounding box center [368, 125] width 83 height 16
click at [457, 117] on div at bounding box center [445, 125] width 43 height 17
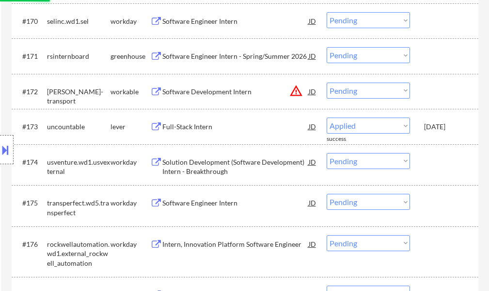
select select ""pending""
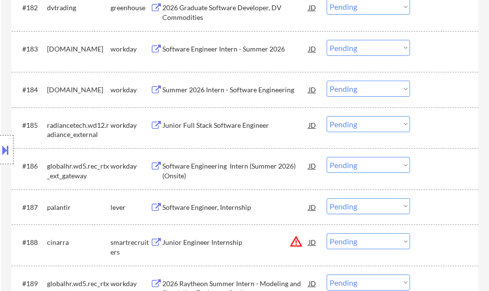
scroll to position [3378, 0]
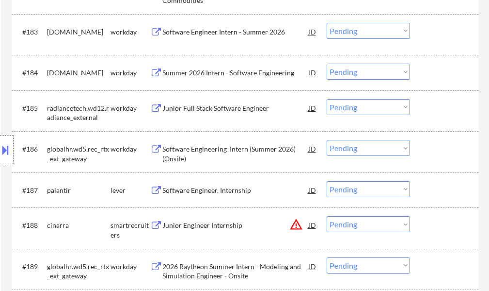
click at [235, 184] on div "Software Engineer, Internship" at bounding box center [235, 189] width 146 height 17
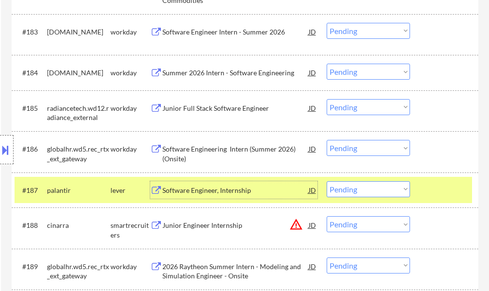
click at [446, 179] on div "#187 palantir lever Software Engineer, Internship JD Choose an option... Pendin…" at bounding box center [244, 190] width 458 height 26
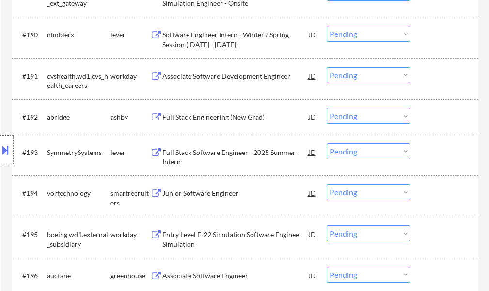
scroll to position [3669, 0]
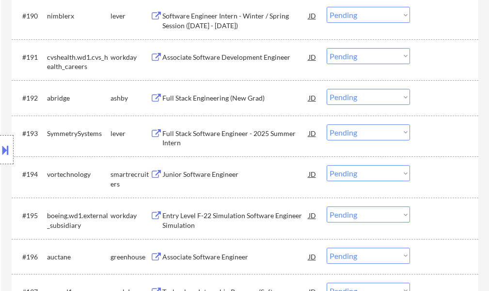
click at [206, 98] on div "Full Stack Engineering (New Grad)" at bounding box center [235, 98] width 146 height 10
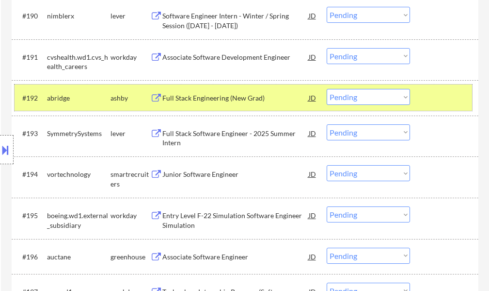
click at [450, 102] on div at bounding box center [445, 97] width 43 height 17
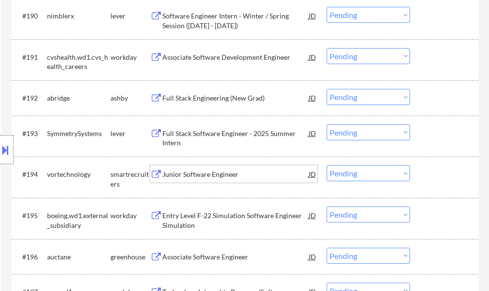
click at [211, 173] on div "Junior Software Engineer" at bounding box center [235, 174] width 146 height 10
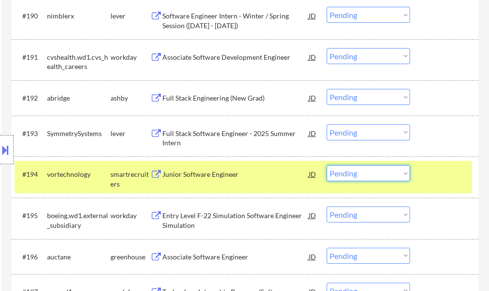
click at [368, 171] on select "Choose an option... Pending Applied Excluded (Questions) Excluded (Expired) Exc…" at bounding box center [368, 173] width 83 height 16
click at [327, 165] on select "Choose an option... Pending Applied Excluded (Questions) Excluded (Expired) Exc…" at bounding box center [368, 173] width 83 height 16
click at [440, 172] on div at bounding box center [445, 173] width 43 height 17
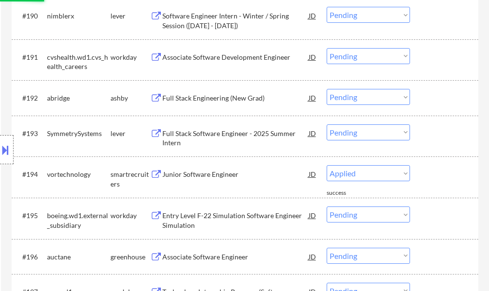
select select ""pending""
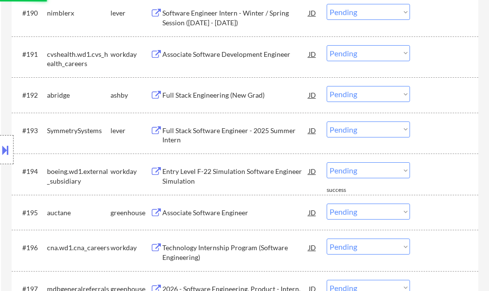
scroll to position [3717, 0]
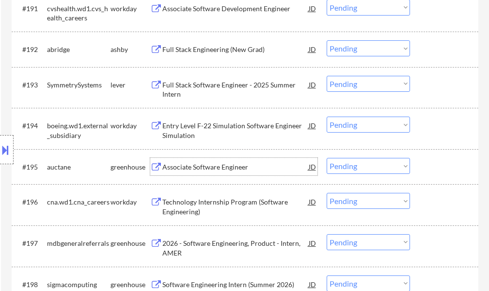
click at [211, 163] on div "Associate Software Engineer" at bounding box center [235, 167] width 146 height 10
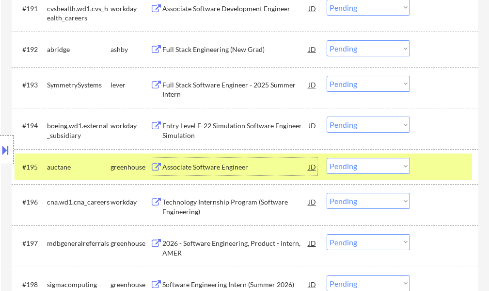
click at [365, 164] on select "Choose an option... Pending Applied Excluded (Questions) Excluded (Expired) Exc…" at bounding box center [368, 166] width 83 height 16
click at [327, 158] on select "Choose an option... Pending Applied Excluded (Questions) Excluded (Expired) Exc…" at bounding box center [368, 166] width 83 height 16
click at [429, 163] on div at bounding box center [445, 166] width 43 height 17
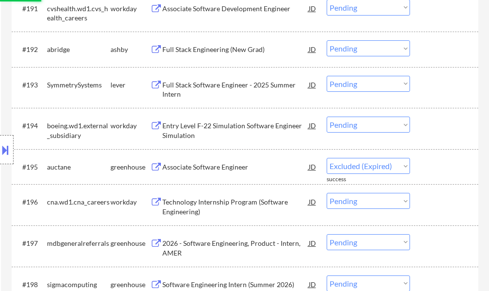
select select ""pending""
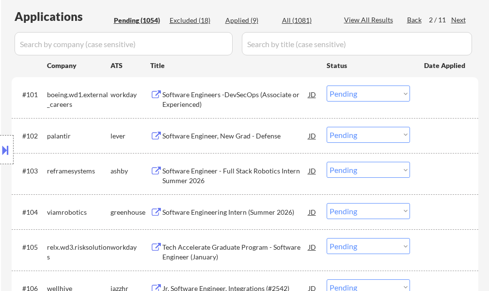
scroll to position [177, 0]
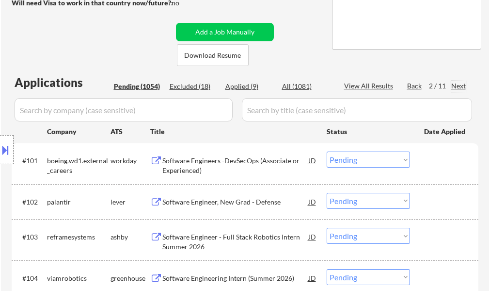
click at [461, 85] on div "Next" at bounding box center [460, 86] width 16 height 10
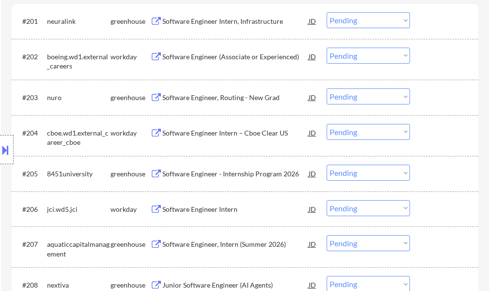
scroll to position [274, 0]
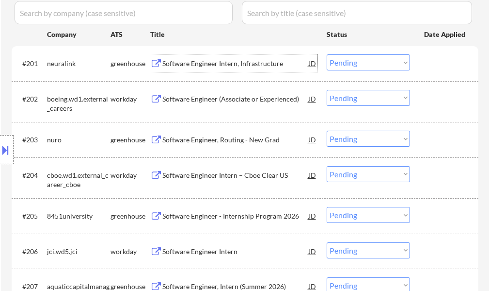
click at [228, 66] on div "Software Engineer Intern, Infrastructure" at bounding box center [235, 64] width 146 height 10
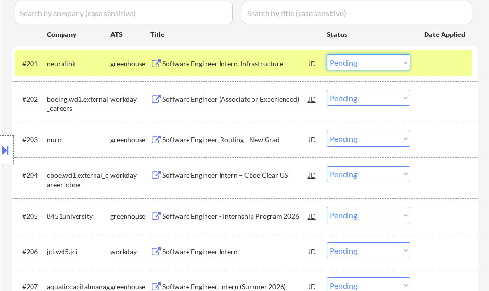
click at [370, 64] on select "Choose an option... Pending Applied Excluded (Questions) Excluded (Expired) Exc…" at bounding box center [368, 62] width 83 height 16
click at [327, 54] on select "Choose an option... Pending Applied Excluded (Questions) Excluded (Expired) Exc…" at bounding box center [368, 62] width 83 height 16
click at [434, 62] on div at bounding box center [445, 62] width 43 height 17
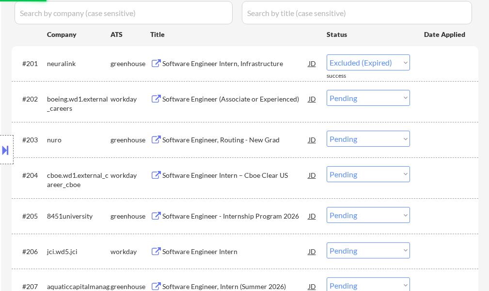
select select ""pending""
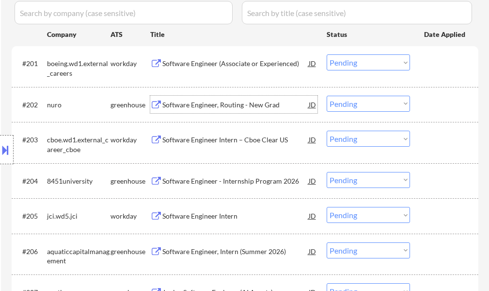
click at [229, 110] on div "Software Engineer, Routing - New Grad" at bounding box center [235, 104] width 146 height 17
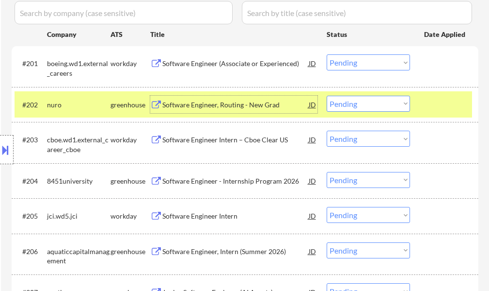
click at [357, 103] on select "Choose an option... Pending Applied Excluded (Questions) Excluded (Expired) Exc…" at bounding box center [368, 104] width 83 height 16
click at [327, 96] on select "Choose an option... Pending Applied Excluded (Questions) Excluded (Expired) Exc…" at bounding box center [368, 104] width 83 height 16
click at [433, 109] on div at bounding box center [445, 104] width 43 height 17
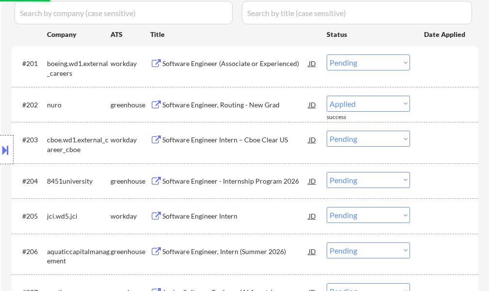
select select ""pending""
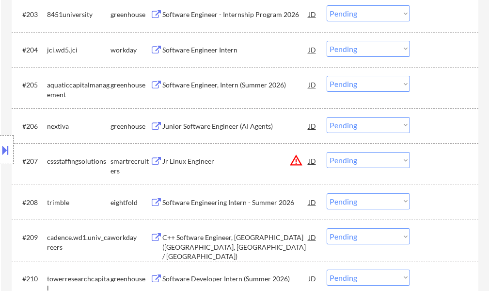
scroll to position [420, 0]
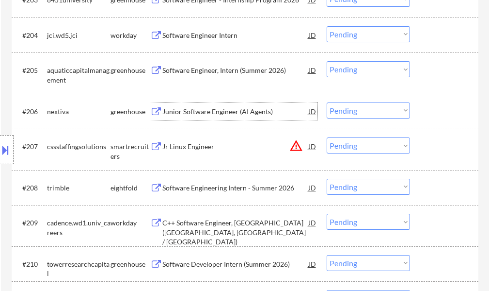
click at [243, 112] on div "Junior Software Engineer (AI Agents)" at bounding box center [235, 112] width 146 height 10
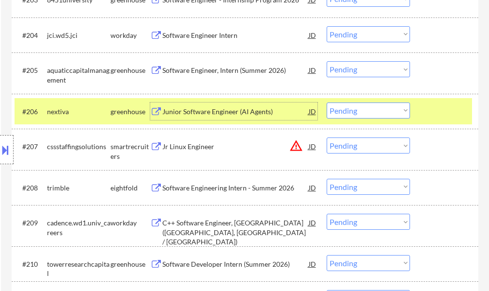
click at [453, 109] on div at bounding box center [445, 110] width 43 height 17
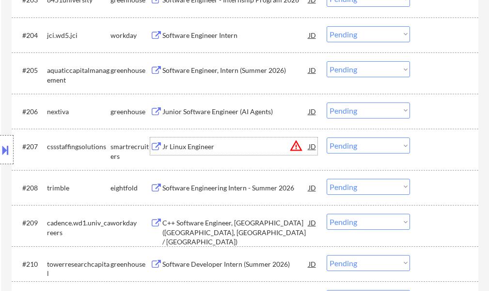
click at [208, 146] on div "Jr Linux Engineer" at bounding box center [235, 147] width 146 height 10
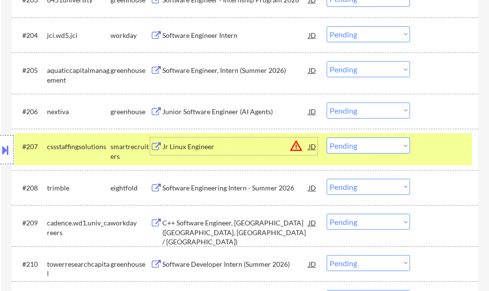
click at [357, 148] on select "Choose an option... Pending Applied Excluded (Questions) Excluded (Expired) Exc…" at bounding box center [368, 145] width 83 height 16
click at [327, 137] on select "Choose an option... Pending Applied Excluded (Questions) Excluded (Expired) Exc…" at bounding box center [368, 145] width 83 height 16
click at [443, 153] on div at bounding box center [445, 145] width 43 height 17
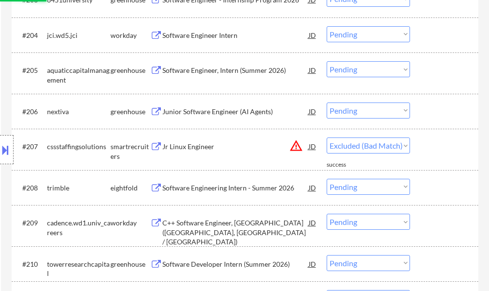
select select ""pending""
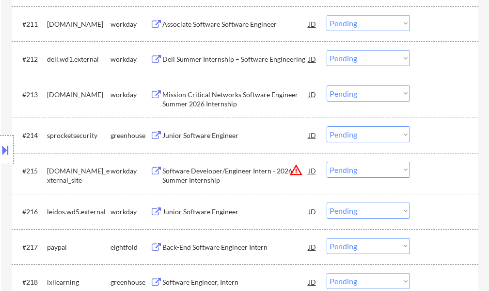
scroll to position [711, 0]
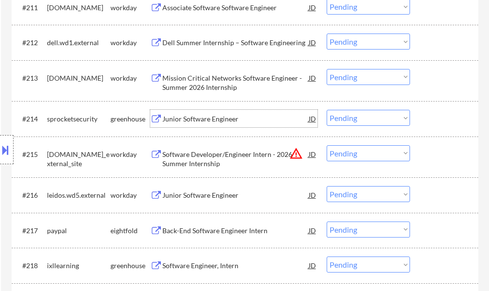
click at [232, 121] on div "Junior Software Engineer" at bounding box center [235, 119] width 146 height 10
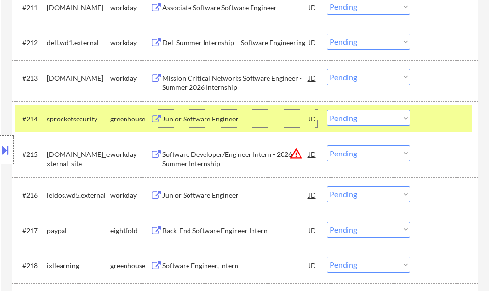
click at [453, 118] on div at bounding box center [445, 118] width 43 height 17
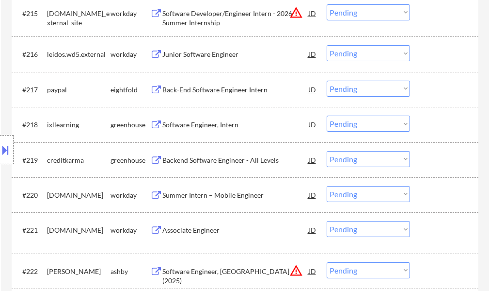
scroll to position [856, 0]
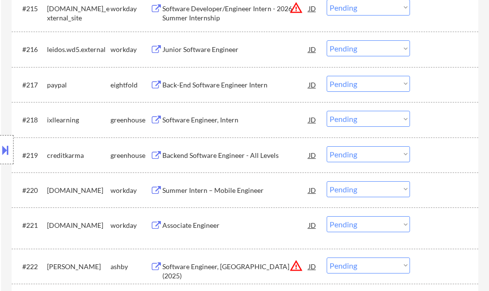
click at [207, 119] on div "Software Engineer, Intern" at bounding box center [235, 120] width 146 height 10
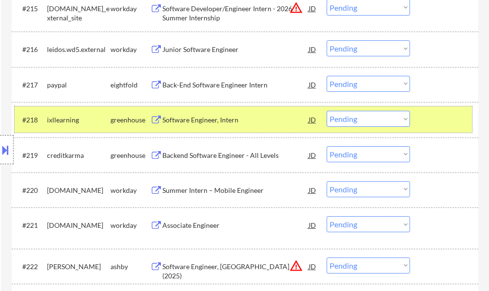
click at [439, 119] on div at bounding box center [445, 119] width 43 height 17
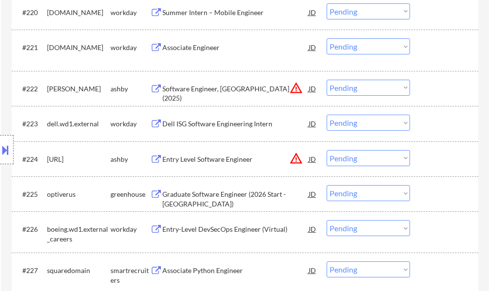
scroll to position [1050, 0]
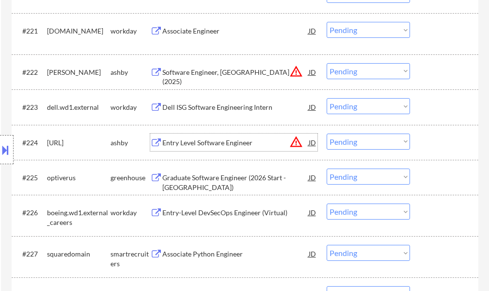
click at [192, 146] on div "Entry Level Software Engineer" at bounding box center [235, 143] width 146 height 10
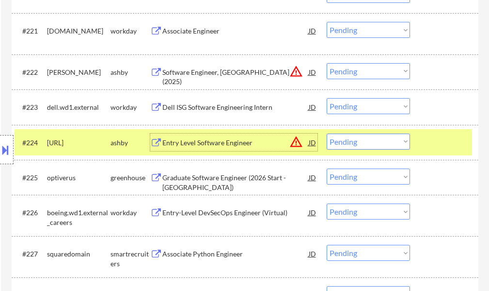
click at [438, 145] on div at bounding box center [445, 141] width 43 height 17
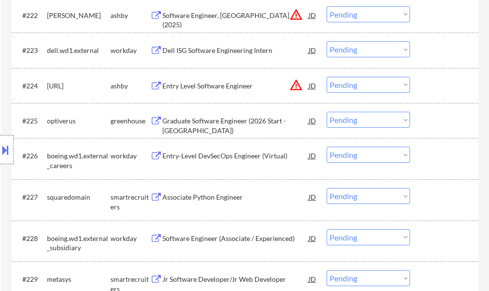
scroll to position [1196, 0]
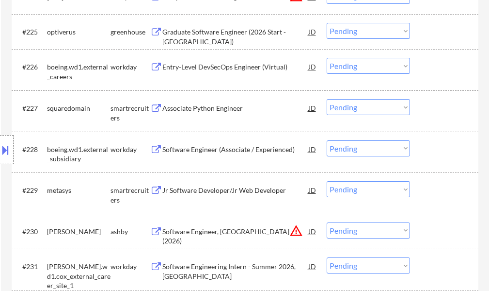
click at [183, 108] on div "Associate Python Engineer" at bounding box center [235, 108] width 146 height 10
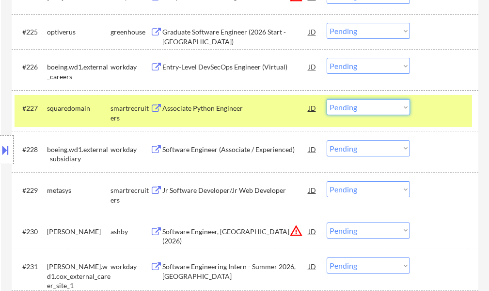
click at [355, 103] on select "Choose an option... Pending Applied Excluded (Questions) Excluded (Expired) Exc…" at bounding box center [368, 107] width 83 height 16
click at [327, 99] on select "Choose an option... Pending Applied Excluded (Questions) Excluded (Expired) Exc…" at bounding box center [368, 107] width 83 height 16
click at [460, 114] on div at bounding box center [445, 107] width 43 height 17
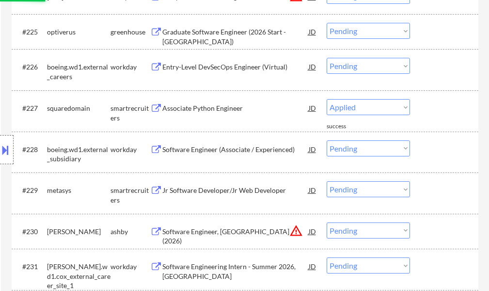
select select ""pending""
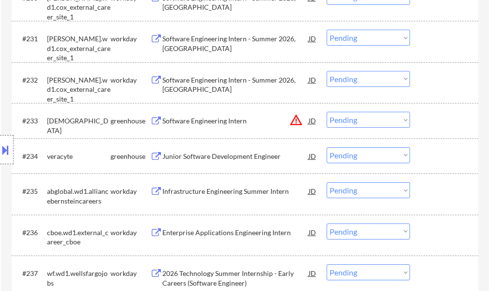
scroll to position [1438, 0]
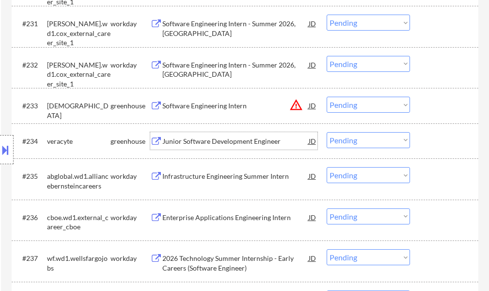
click at [224, 144] on div "Junior Software Development Engineer" at bounding box center [235, 141] width 146 height 10
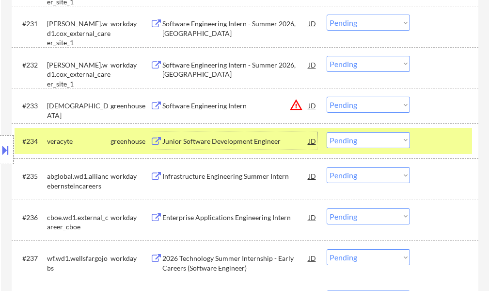
click at [367, 142] on select "Choose an option... Pending Applied Excluded (Questions) Excluded (Expired) Exc…" at bounding box center [368, 140] width 83 height 16
click at [327, 132] on select "Choose an option... Pending Applied Excluded (Questions) Excluded (Expired) Exc…" at bounding box center [368, 140] width 83 height 16
click at [433, 142] on div at bounding box center [445, 140] width 43 height 17
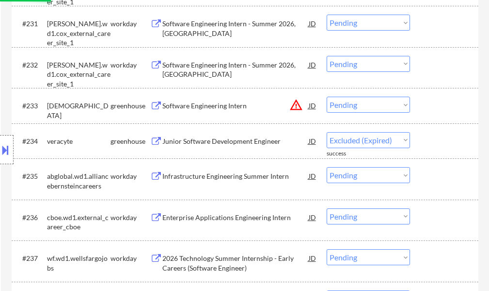
select select ""pending""
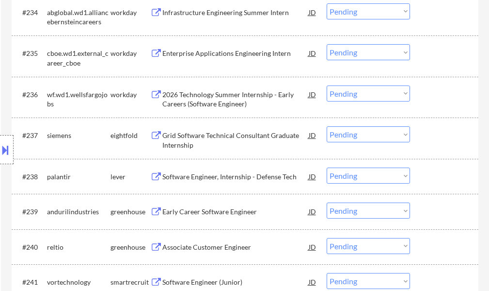
scroll to position [1584, 0]
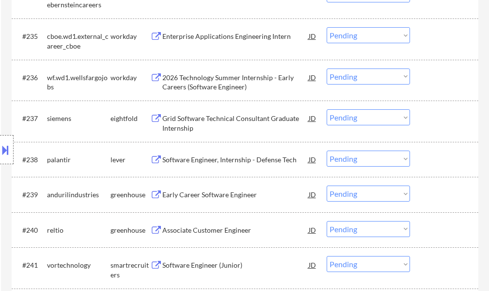
click at [222, 155] on div "Software Engineer, Internship - Defense Tech" at bounding box center [235, 160] width 146 height 10
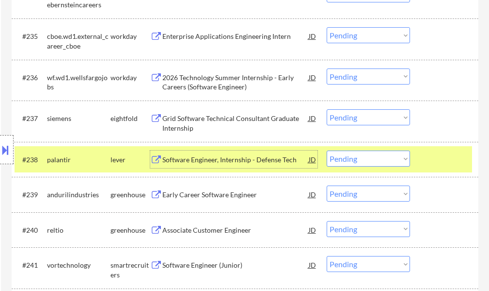
click at [386, 155] on select "Choose an option... Pending Applied Excluded (Questions) Excluded (Expired) Exc…" at bounding box center [368, 158] width 83 height 16
click at [327, 150] on select "Choose an option... Pending Applied Excluded (Questions) Excluded (Expired) Exc…" at bounding box center [368, 158] width 83 height 16
click at [457, 156] on div at bounding box center [445, 158] width 43 height 17
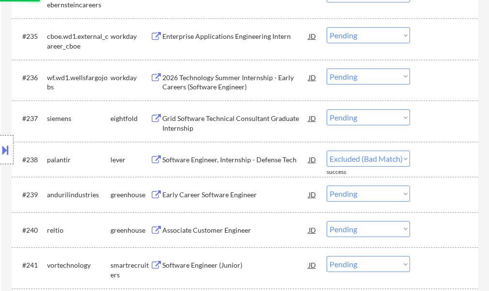
select select ""pending""
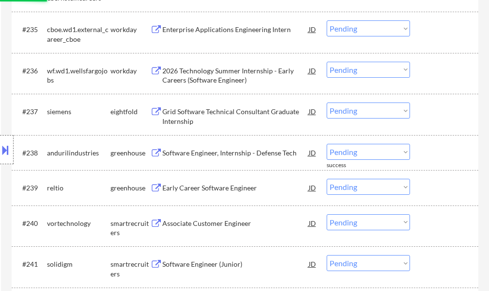
scroll to position [1632, 0]
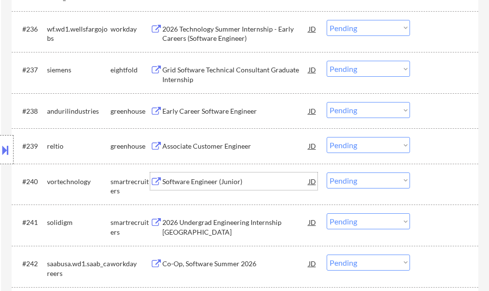
click at [221, 180] on div "Software Engineer (Junior)" at bounding box center [235, 182] width 146 height 10
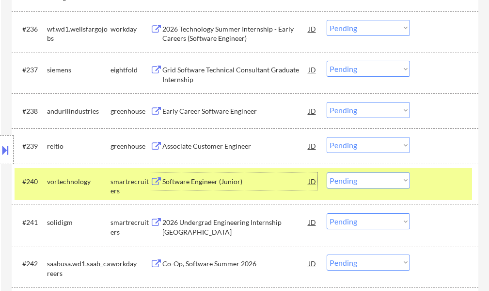
click at [427, 184] on div at bounding box center [445, 180] width 43 height 17
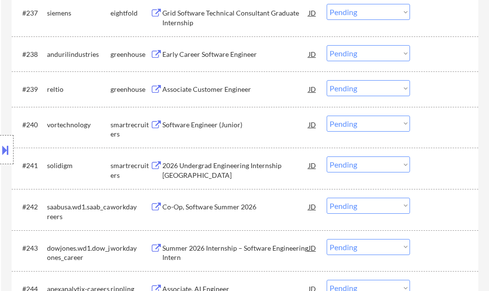
scroll to position [1778, 0]
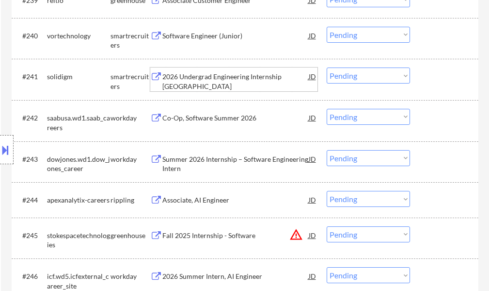
click at [262, 83] on div "2026 Undergrad Engineering Internship United States" at bounding box center [235, 81] width 146 height 19
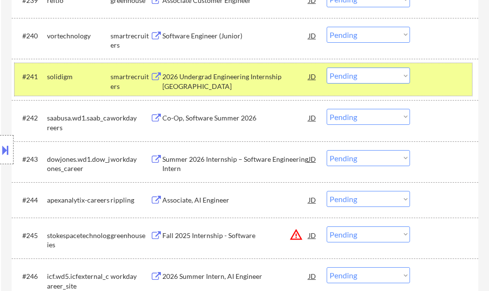
click at [455, 77] on div at bounding box center [445, 75] width 43 height 17
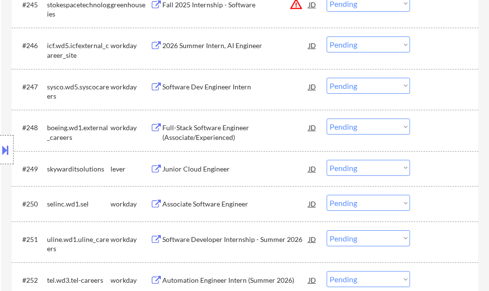
scroll to position [2069, 0]
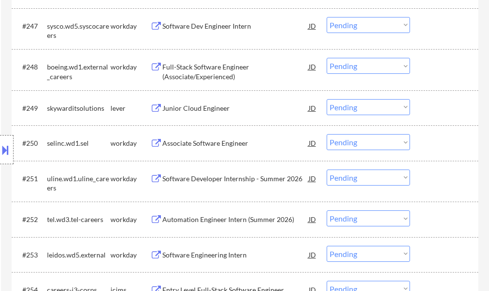
click at [205, 109] on div "Junior Cloud Engineer" at bounding box center [235, 108] width 146 height 10
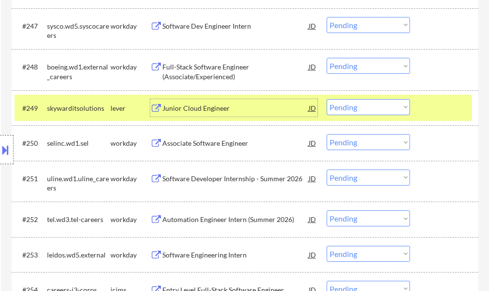
click at [338, 106] on select "Choose an option... Pending Applied Excluded (Questions) Excluded (Expired) Exc…" at bounding box center [368, 107] width 83 height 16
click at [327, 99] on select "Choose an option... Pending Applied Excluded (Questions) Excluded (Expired) Exc…" at bounding box center [368, 107] width 83 height 16
click at [444, 105] on div at bounding box center [445, 107] width 43 height 17
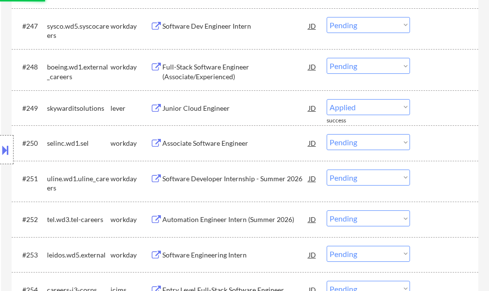
select select ""pending""
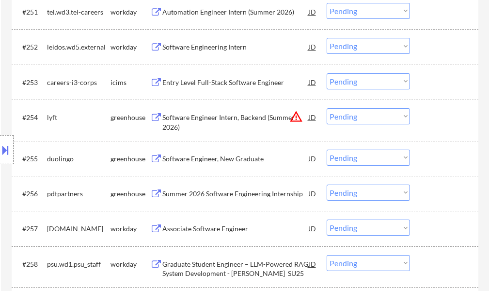
scroll to position [2263, 0]
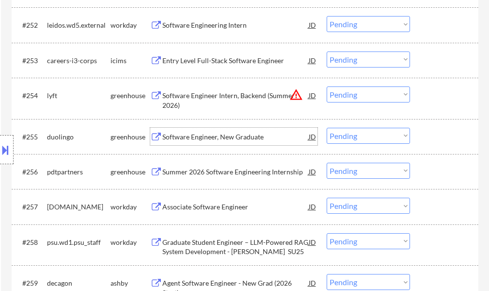
click at [228, 135] on div "Software Engineer, New Graduate" at bounding box center [235, 137] width 146 height 10
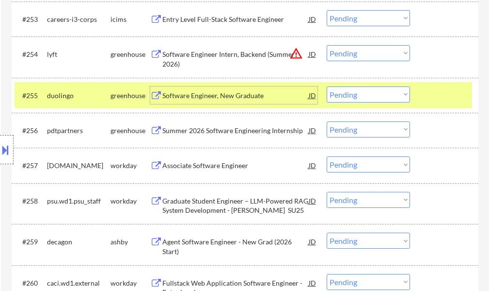
scroll to position [2360, 0]
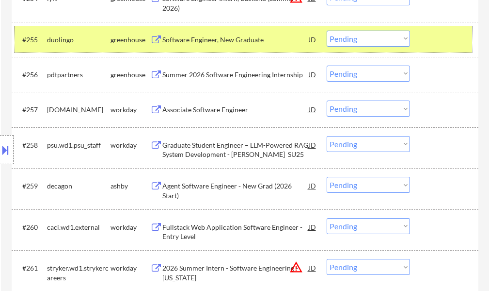
click at [454, 40] on div at bounding box center [445, 39] width 43 height 17
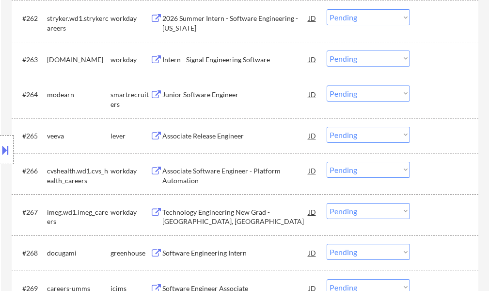
scroll to position [2651, 0]
click at [223, 97] on div "Junior Software Engineer" at bounding box center [235, 94] width 146 height 10
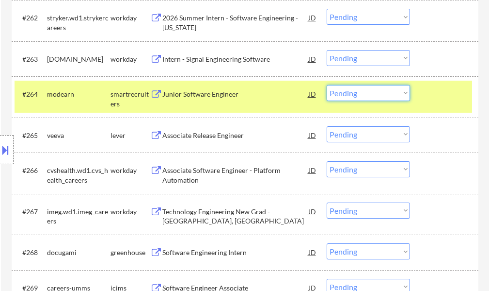
click at [363, 93] on select "Choose an option... Pending Applied Excluded (Questions) Excluded (Expired) Exc…" at bounding box center [368, 93] width 83 height 16
click at [327, 85] on select "Choose an option... Pending Applied Excluded (Questions) Excluded (Expired) Exc…" at bounding box center [368, 93] width 83 height 16
click at [434, 101] on div at bounding box center [445, 93] width 43 height 17
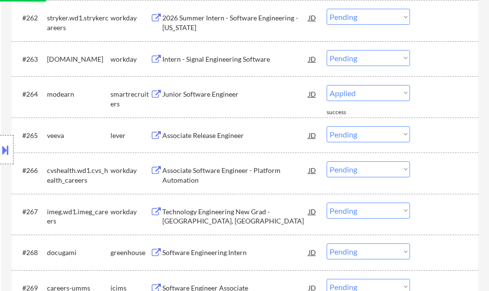
select select ""pending""
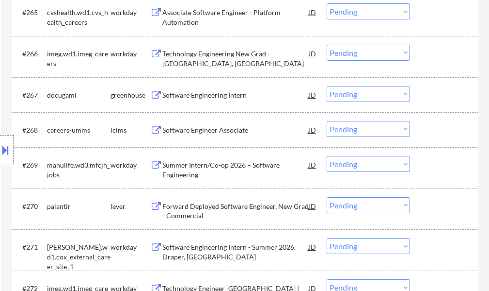
scroll to position [2796, 0]
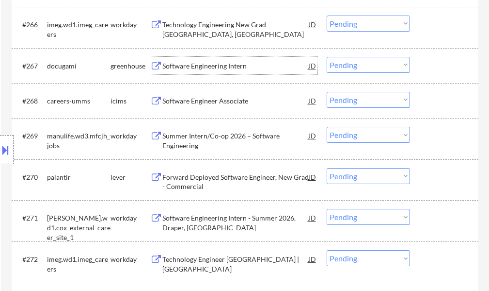
click at [228, 69] on div "Software Engineering Intern" at bounding box center [235, 66] width 146 height 10
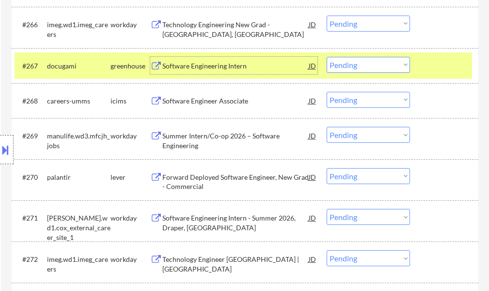
click at [348, 65] on select "Choose an option... Pending Applied Excluded (Questions) Excluded (Expired) Exc…" at bounding box center [368, 65] width 83 height 16
click at [327, 57] on select "Choose an option... Pending Applied Excluded (Questions) Excluded (Expired) Exc…" at bounding box center [368, 65] width 83 height 16
click at [444, 64] on div at bounding box center [445, 65] width 43 height 17
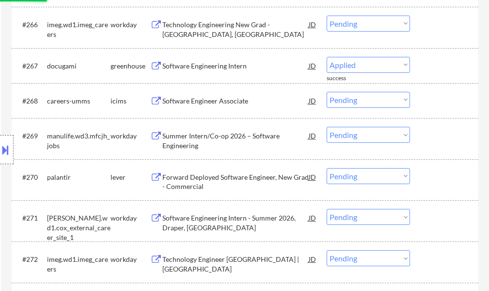
select select ""pending""
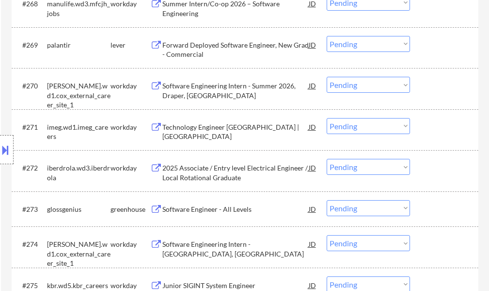
scroll to position [2942, 0]
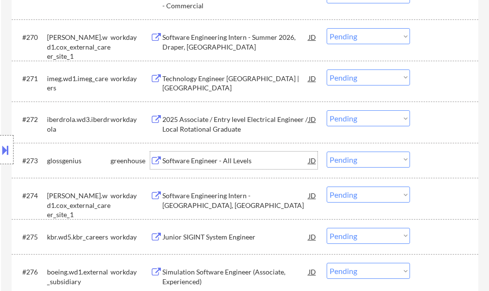
click at [216, 158] on div "Software Engineer - All Levels" at bounding box center [235, 161] width 146 height 10
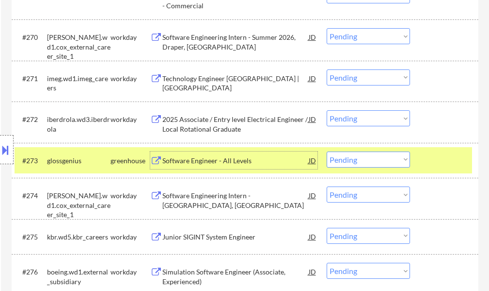
click at [426, 154] on div at bounding box center [445, 159] width 43 height 17
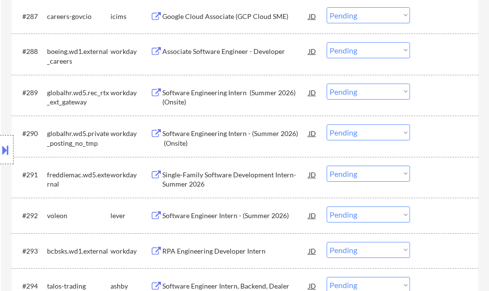
scroll to position [3621, 0]
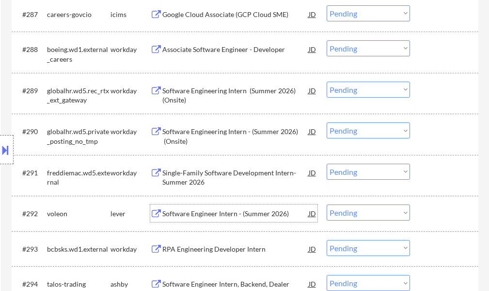
click at [215, 214] on div "Software Engineer Intern - (Summer 2026)" at bounding box center [235, 214] width 146 height 10
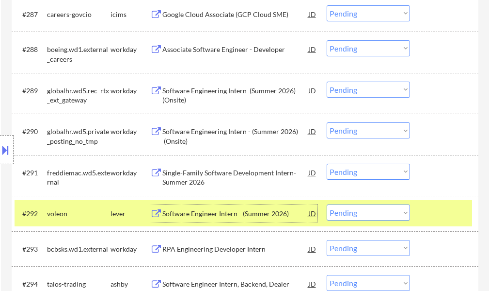
click at [373, 213] on select "Choose an option... Pending Applied Excluded (Questions) Excluded (Expired) Exc…" at bounding box center [368, 212] width 83 height 16
click at [327, 204] on select "Choose an option... Pending Applied Excluded (Questions) Excluded (Expired) Exc…" at bounding box center [368, 212] width 83 height 16
click at [433, 216] on div at bounding box center [445, 212] width 43 height 17
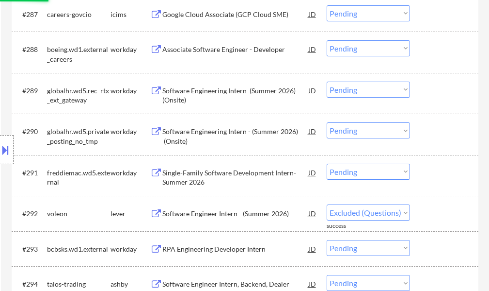
select select ""pending""
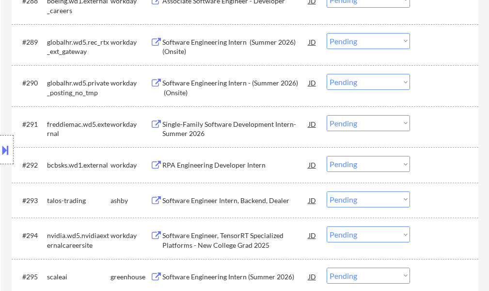
scroll to position [3718, 0]
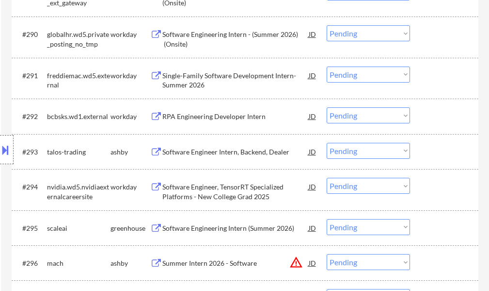
click at [267, 152] on div "Software Engineer Intern, Backend, Dealer" at bounding box center [235, 152] width 146 height 10
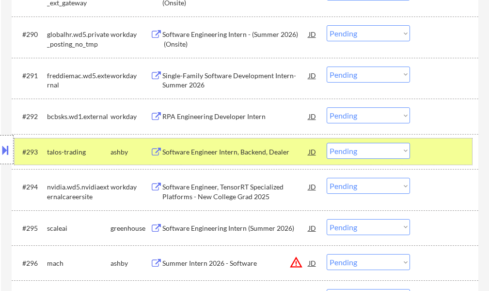
click at [418, 151] on div "#293 talos-trading ashby Software Engineer Intern, Backend, Dealer JD warning_a…" at bounding box center [244, 151] width 458 height 26
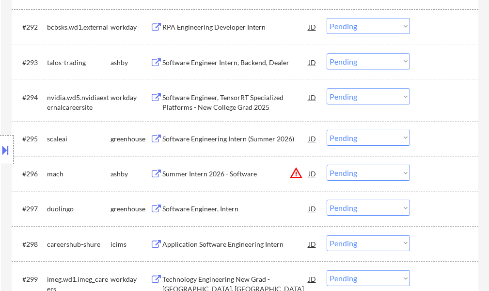
scroll to position [3815, 0]
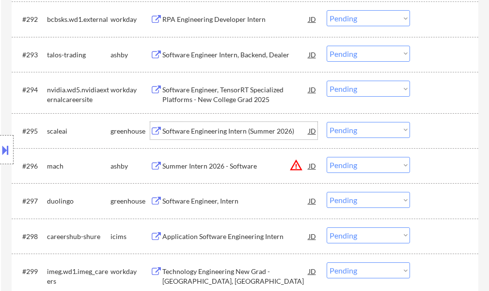
click at [241, 136] on div "Software Engineering Intern (Summer 2026)" at bounding box center [235, 130] width 146 height 17
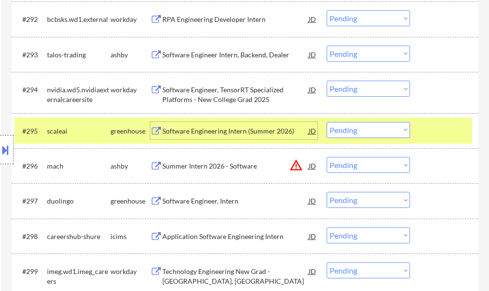
click at [439, 140] on div "#295 scaleai greenhouse Software Engineering Intern (Summer 2026) JD warning_am…" at bounding box center [244, 130] width 458 height 26
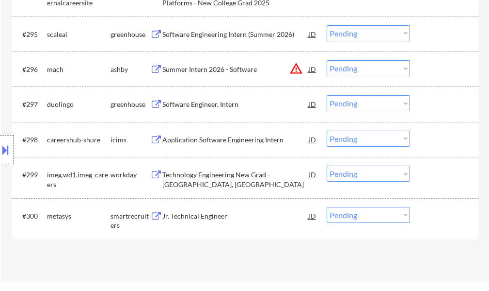
scroll to position [3912, 0]
click at [211, 105] on div "Software Engineer, Intern" at bounding box center [235, 104] width 146 height 10
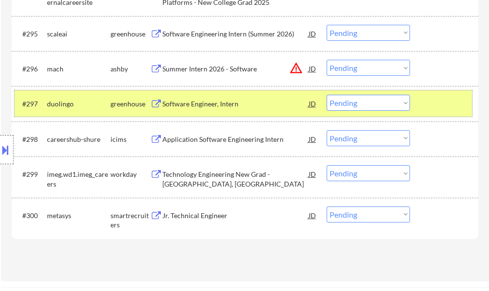
click at [433, 106] on div at bounding box center [445, 103] width 43 height 17
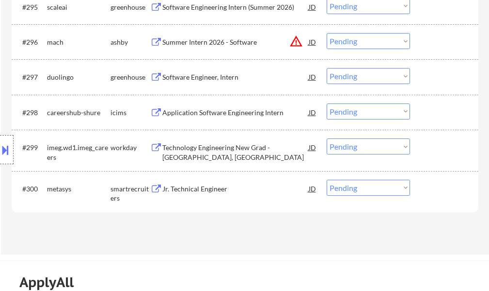
scroll to position [3960, 0]
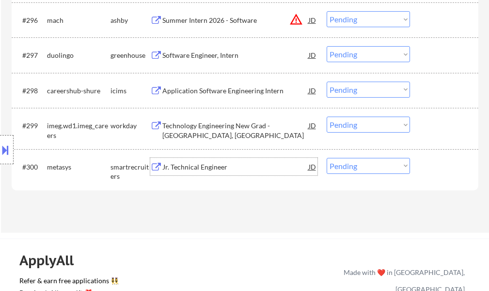
click at [209, 171] on div "Jr. Technical Engineer" at bounding box center [235, 167] width 146 height 10
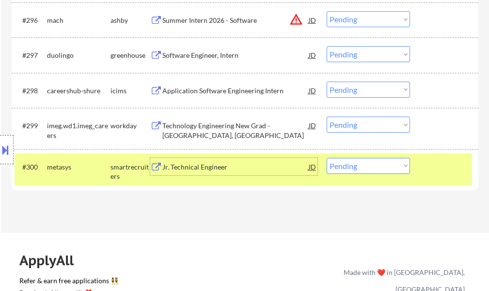
click at [368, 170] on select "Choose an option... Pending Applied Excluded (Questions) Excluded (Expired) Exc…" at bounding box center [368, 166] width 83 height 16
click at [327, 158] on select "Choose an option... Pending Applied Excluded (Questions) Excluded (Expired) Exc…" at bounding box center [368, 166] width 83 height 16
click at [439, 169] on div at bounding box center [445, 166] width 43 height 17
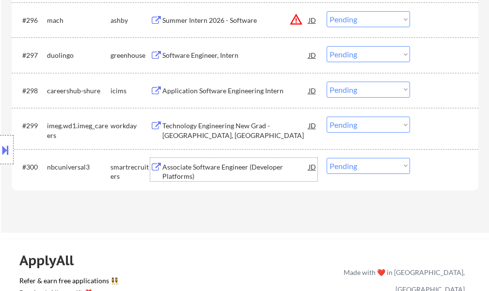
click at [214, 169] on div "Associate Software Engineer (Developer Platforms)" at bounding box center [235, 171] width 146 height 19
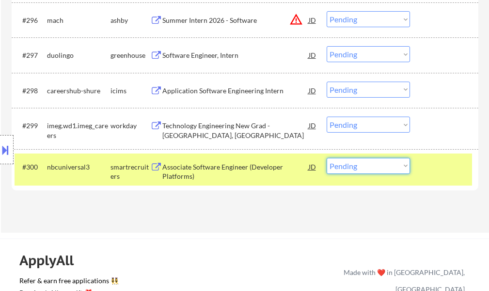
click at [394, 170] on select "Choose an option... Pending Applied Excluded (Questions) Excluded (Expired) Exc…" at bounding box center [368, 166] width 83 height 16
click at [327, 158] on select "Choose an option... Pending Applied Excluded (Questions) Excluded (Expired) Exc…" at bounding box center [368, 166] width 83 height 16
click at [427, 164] on div at bounding box center [445, 166] width 43 height 17
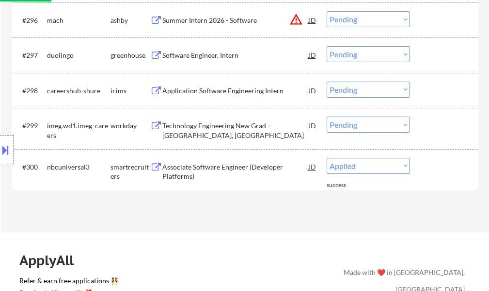
select select ""pending""
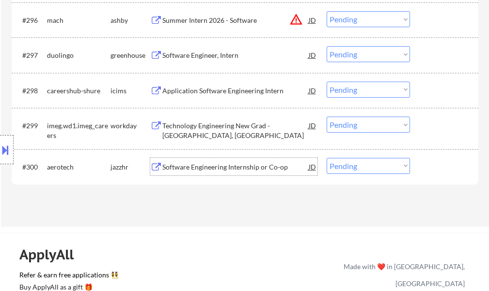
click at [270, 167] on div "Software Engineering Internship or Co-op" at bounding box center [235, 167] width 146 height 10
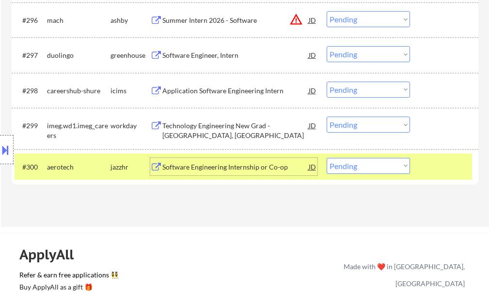
click at [427, 163] on div at bounding box center [445, 166] width 43 height 17
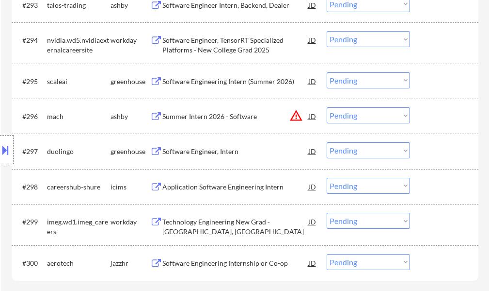
scroll to position [3863, 0]
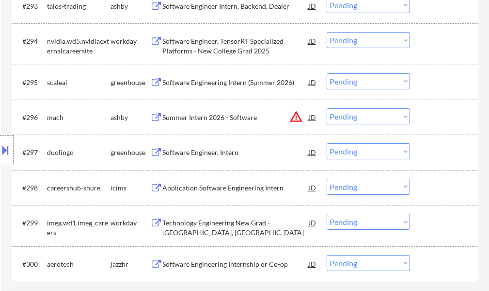
click at [175, 153] on div "Software Engineer, Intern" at bounding box center [235, 152] width 146 height 10
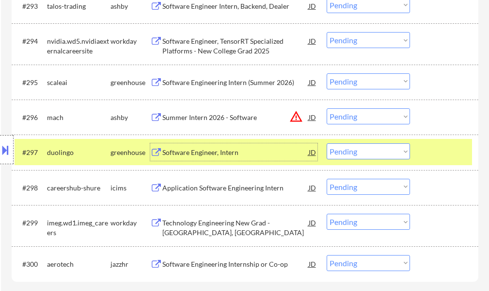
click at [448, 154] on div at bounding box center [445, 151] width 43 height 17
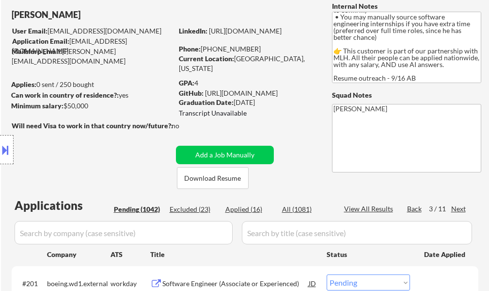
scroll to position [146, 0]
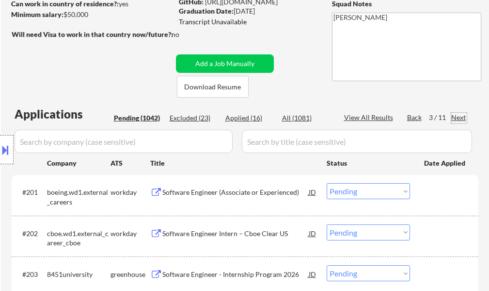
click at [466, 120] on div "Next" at bounding box center [460, 118] width 16 height 10
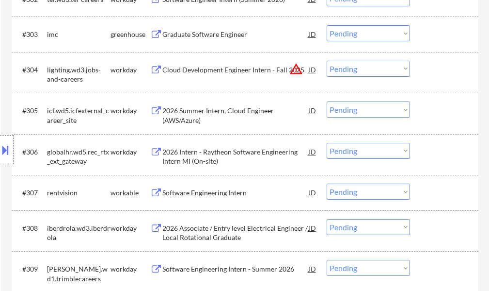
scroll to position [388, 0]
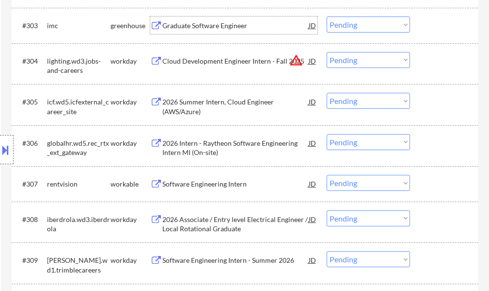
click at [227, 30] on div "Graduate Software Engineer" at bounding box center [235, 26] width 146 height 10
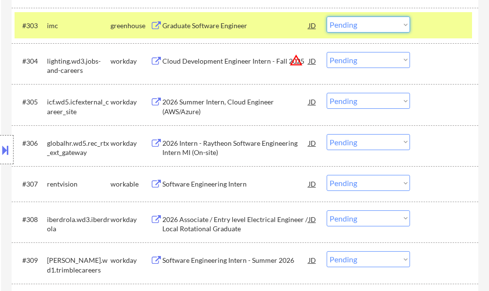
click at [366, 29] on select "Choose an option... Pending Applied Excluded (Questions) Excluded (Expired) Exc…" at bounding box center [368, 24] width 83 height 16
click at [327, 16] on select "Choose an option... Pending Applied Excluded (Questions) Excluded (Expired) Exc…" at bounding box center [368, 24] width 83 height 16
click at [437, 28] on div at bounding box center [445, 24] width 43 height 17
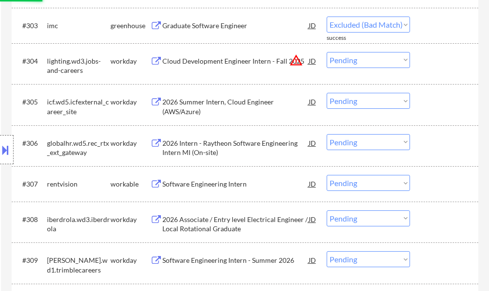
select select ""pending""
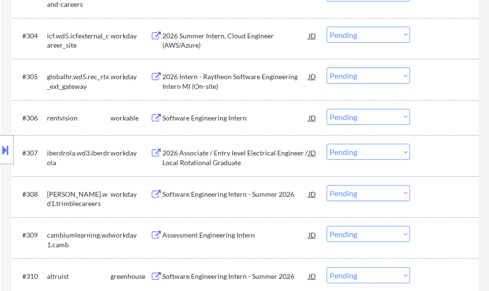
scroll to position [485, 0]
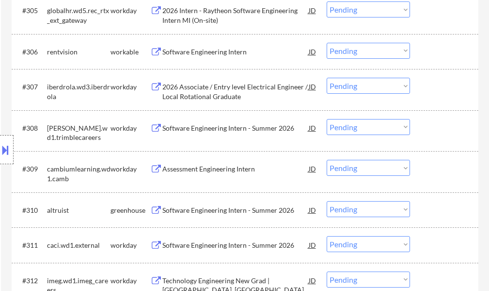
click at [232, 54] on div "Software Engineering Intern" at bounding box center [235, 52] width 146 height 10
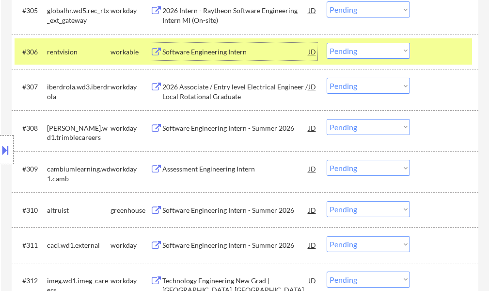
click at [439, 51] on div at bounding box center [445, 51] width 43 height 17
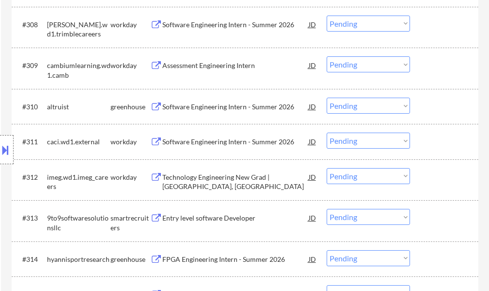
scroll to position [631, 0]
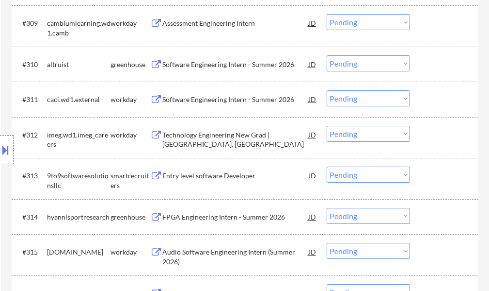
click at [237, 175] on div "Entry level software Developer" at bounding box center [235, 176] width 146 height 10
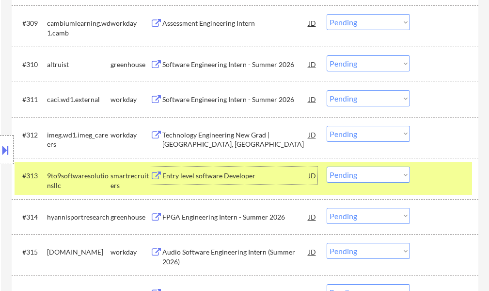
click at [375, 178] on select "Choose an option... Pending Applied Excluded (Questions) Excluded (Expired) Exc…" at bounding box center [368, 174] width 83 height 16
click at [327, 166] on select "Choose an option... Pending Applied Excluded (Questions) Excluded (Expired) Exc…" at bounding box center [368, 174] width 83 height 16
click at [434, 185] on div "#313 9to9softwaresolutionsllc smartrecruiters Entry level software Developer JD…" at bounding box center [244, 178] width 458 height 32
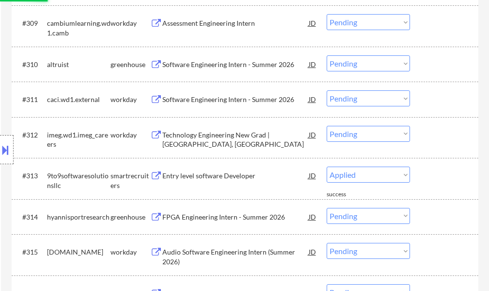
select select ""pending""
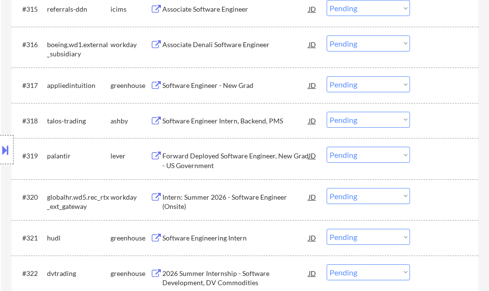
scroll to position [922, 0]
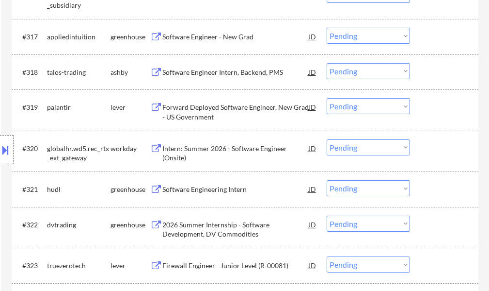
click at [231, 187] on div "Software Engineering Intern" at bounding box center [235, 189] width 146 height 10
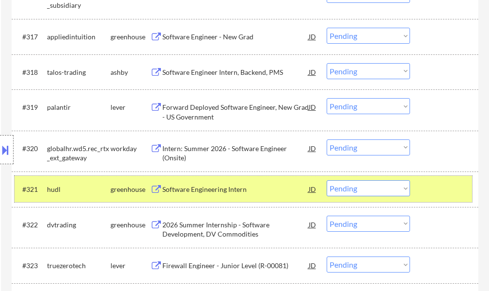
click at [449, 185] on div at bounding box center [445, 188] width 43 height 17
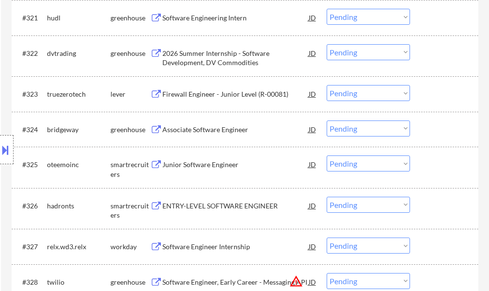
scroll to position [1116, 0]
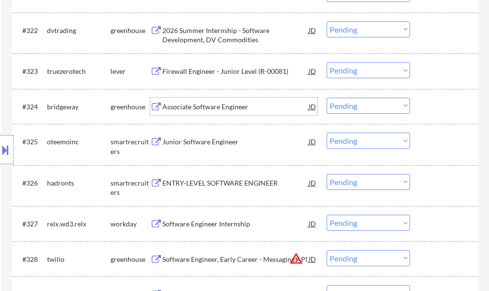
click at [229, 111] on div "Associate Software Engineer" at bounding box center [235, 107] width 146 height 10
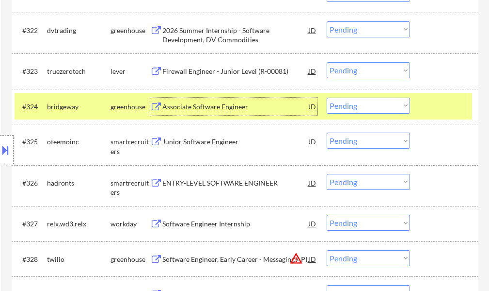
click at [445, 109] on div at bounding box center [445, 105] width 43 height 17
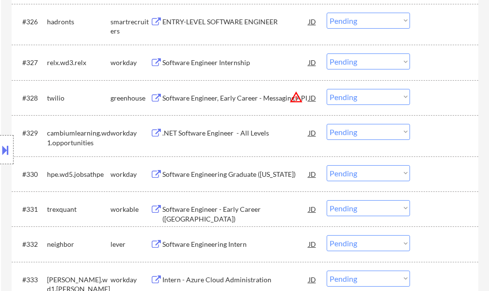
scroll to position [1213, 0]
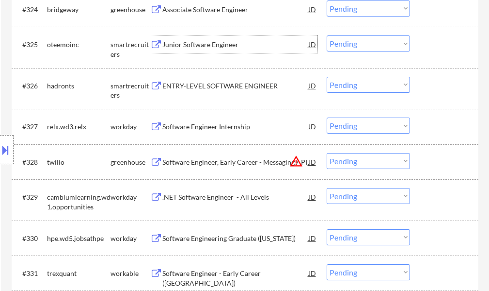
click at [215, 49] on div "Junior Software Engineer" at bounding box center [235, 45] width 146 height 10
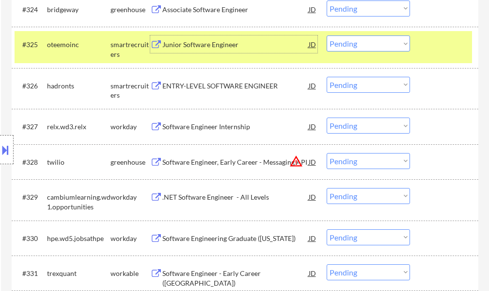
click at [453, 47] on div at bounding box center [445, 43] width 43 height 17
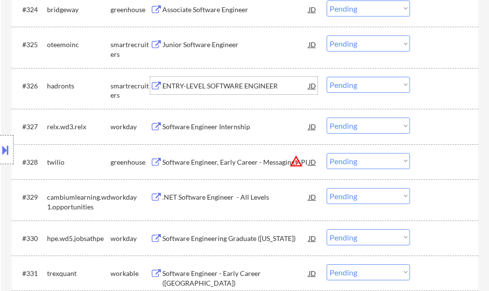
click at [250, 87] on div "ENTRY-LEVEL SOFTWARE ENGINEER" at bounding box center [235, 86] width 146 height 10
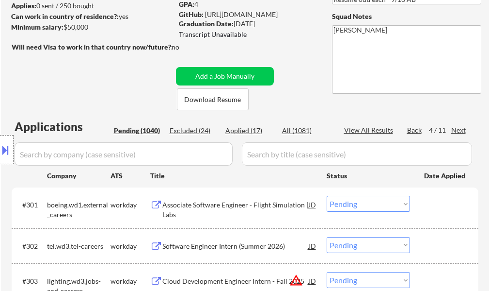
scroll to position [0, 0]
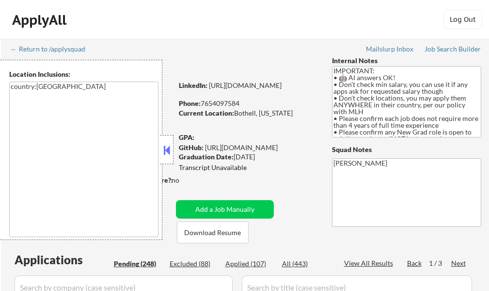
scroll to position [0, 0]
select select ""pending""
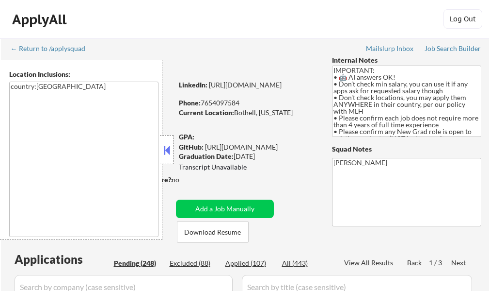
select select ""pending""
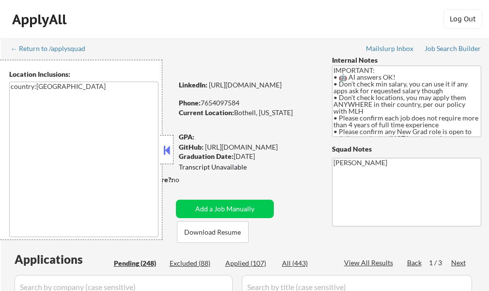
select select ""pending""
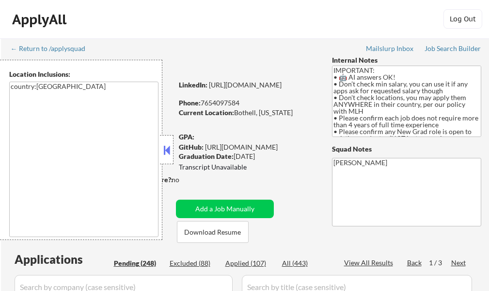
select select ""pending""
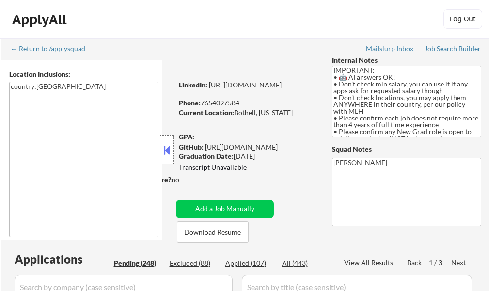
select select ""pending""
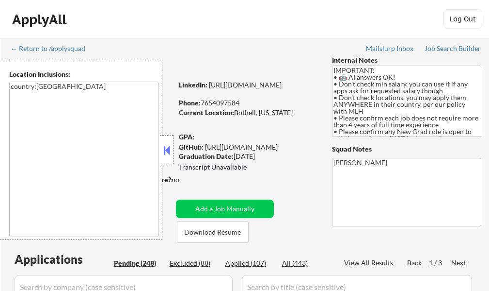
select select ""pending""
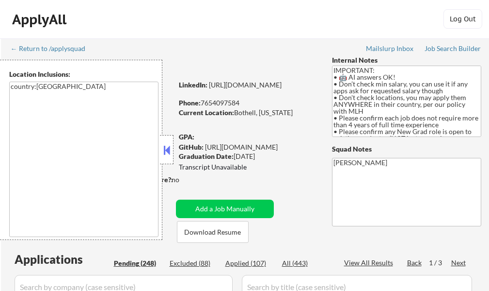
select select ""pending""
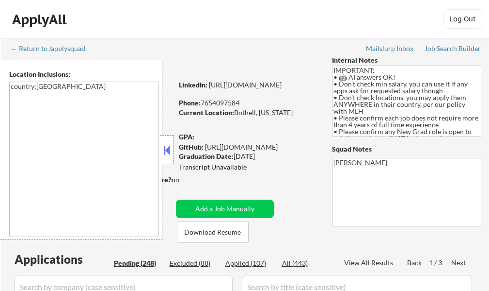
select select ""pending""
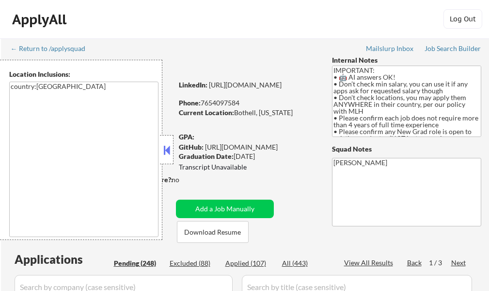
select select ""pending""
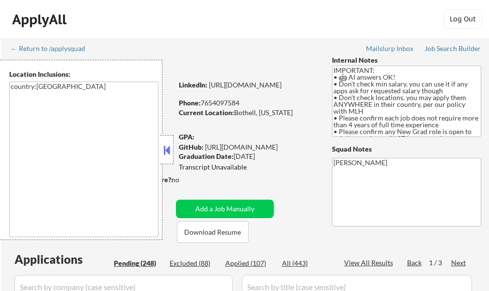
select select ""pending""
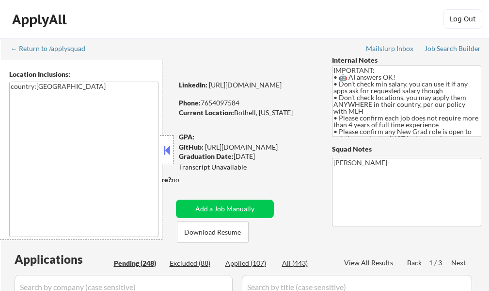
select select ""pending""
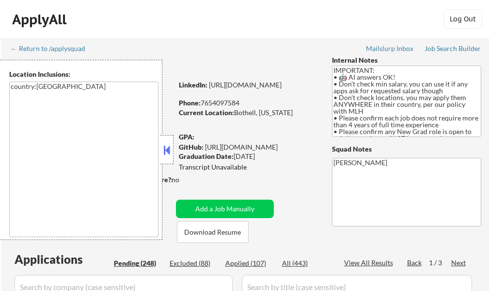
select select ""pending""
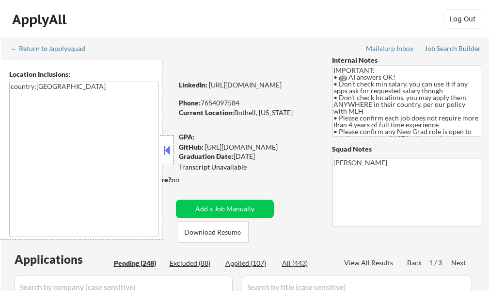
select select ""pending""
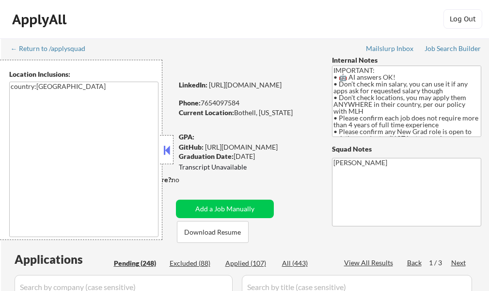
select select ""pending""
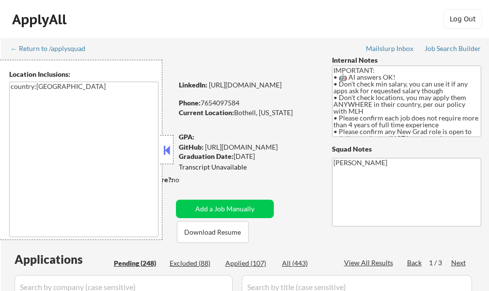
select select ""pending""
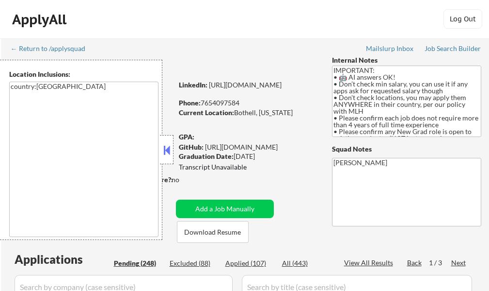
select select ""pending""
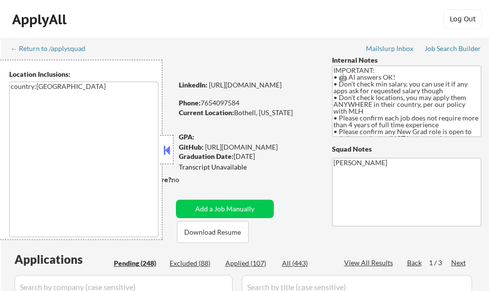
select select ""pending""
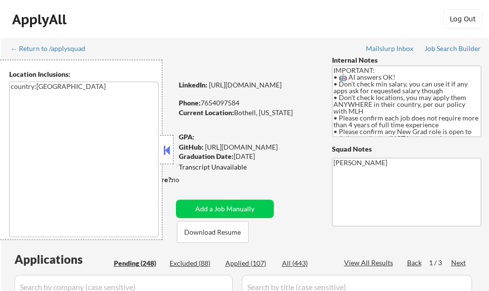
select select ""pending""
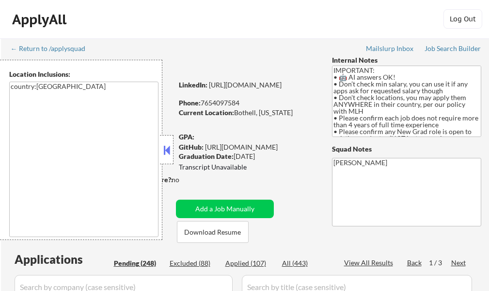
select select ""pending""
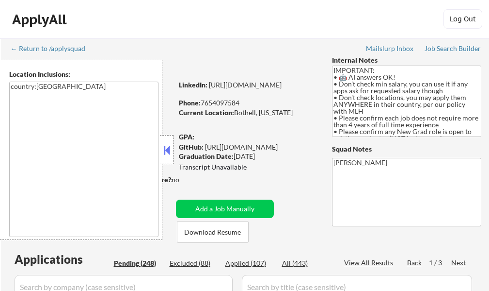
select select ""pending""
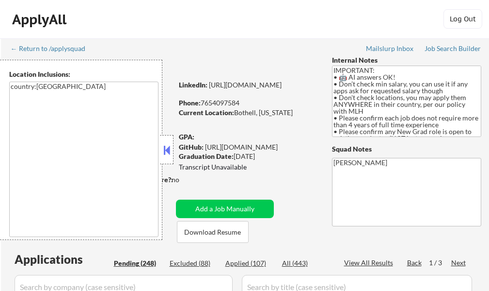
select select ""pending""
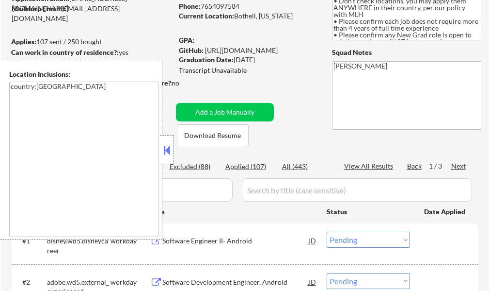
click at [171, 148] on button at bounding box center [167, 150] width 11 height 15
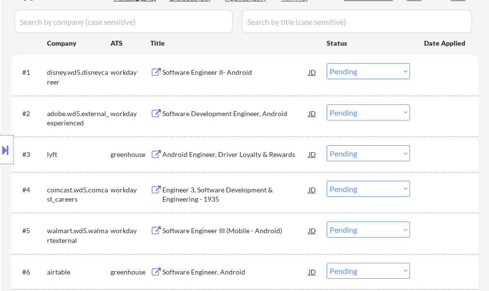
scroll to position [243, 0]
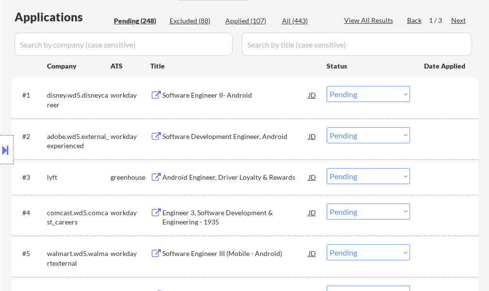
click at [376, 21] on div "View All Results" at bounding box center [370, 21] width 52 height 10
select select ""pending""
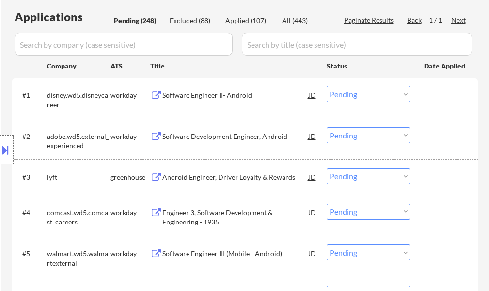
select select ""pending""
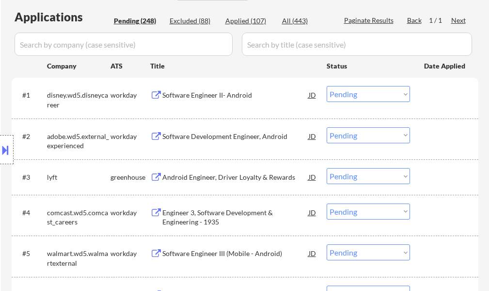
select select ""pending""
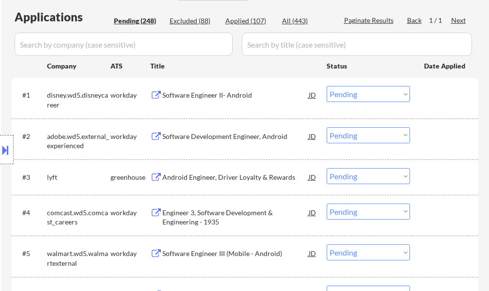
select select ""pending""
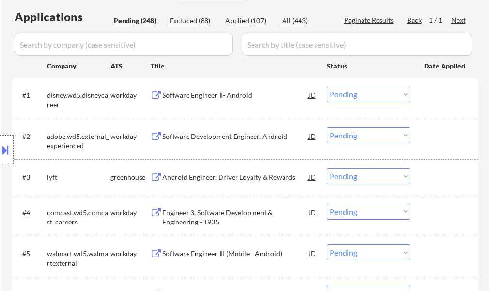
select select ""pending""
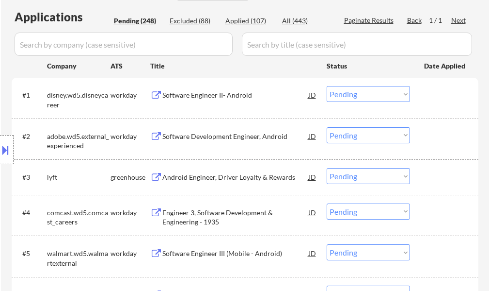
select select ""pending""
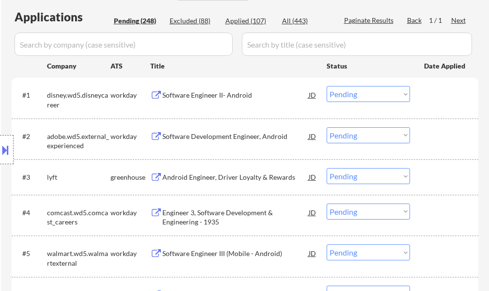
select select ""pending""
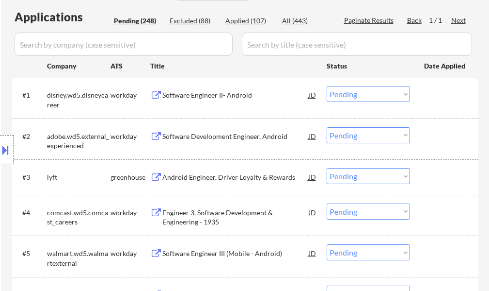
select select ""pending""
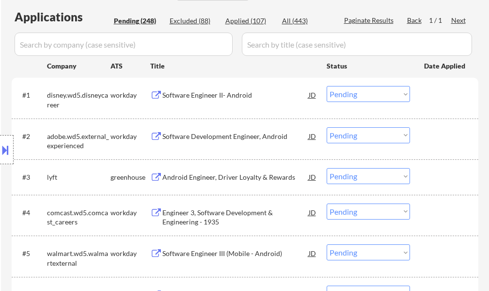
select select ""pending""
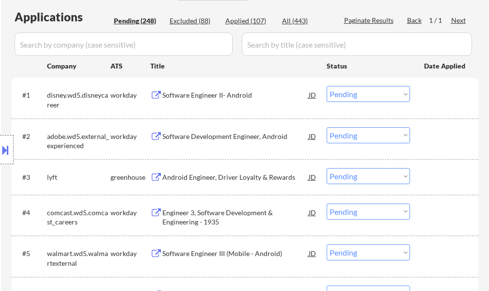
select select ""pending""
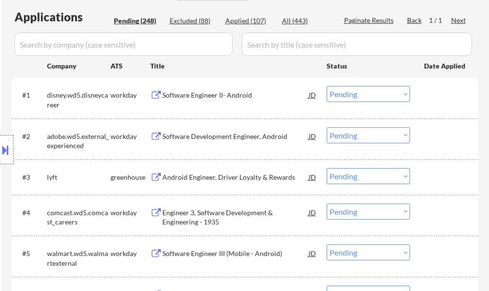
select select ""pending""
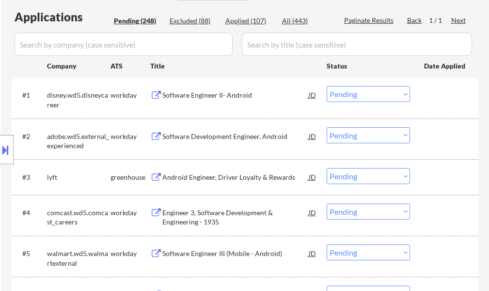
select select ""pending""
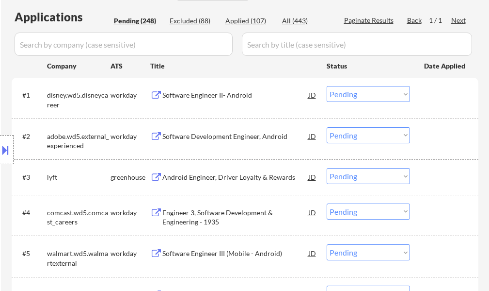
select select ""pending""
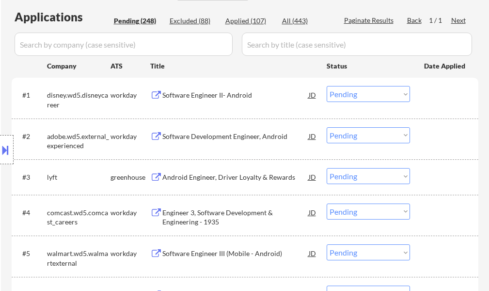
select select ""pending""
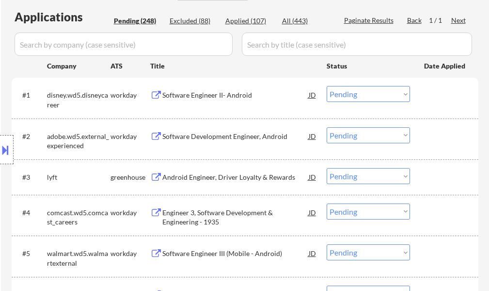
select select ""pending""
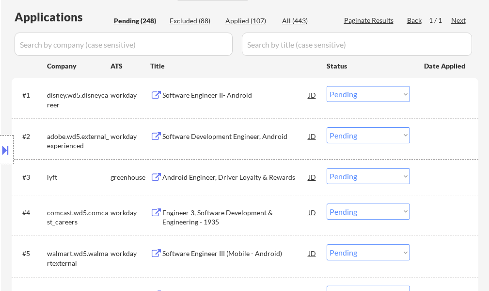
select select ""pending""
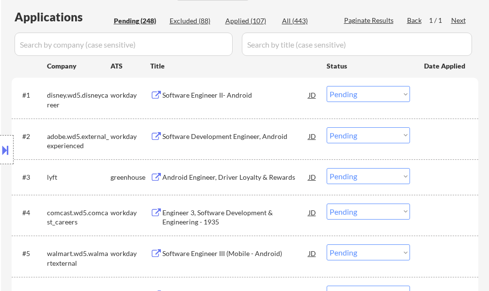
select select ""pending""
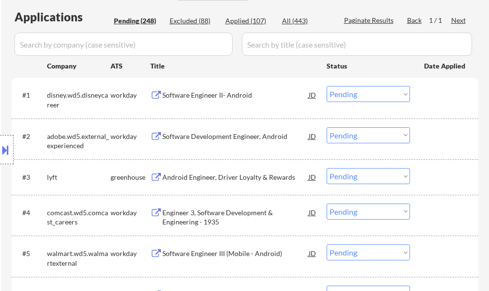
select select ""pending""
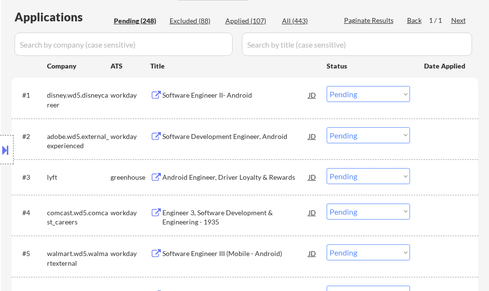
select select ""pending""
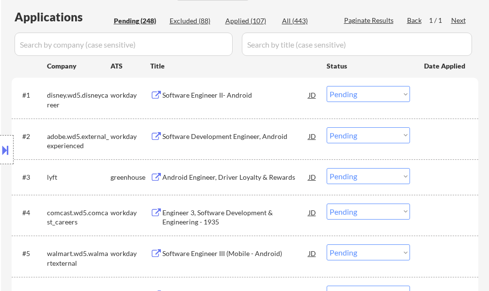
select select ""pending""
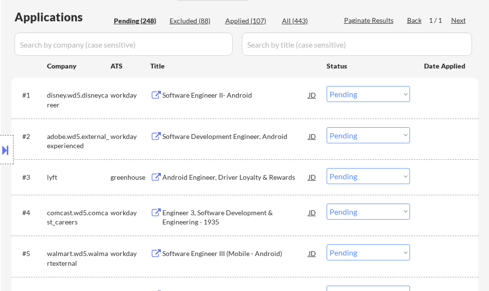
select select ""pending""
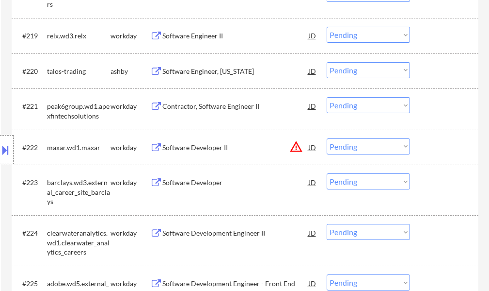
scroll to position [8579, 0]
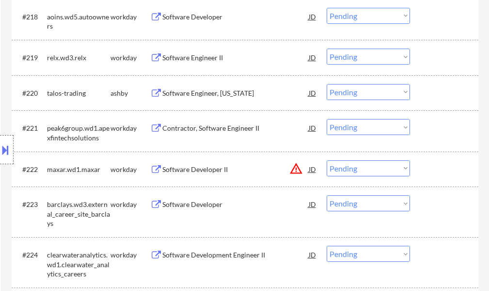
click at [234, 96] on div "Software Engineer, [US_STATE]" at bounding box center [235, 93] width 146 height 10
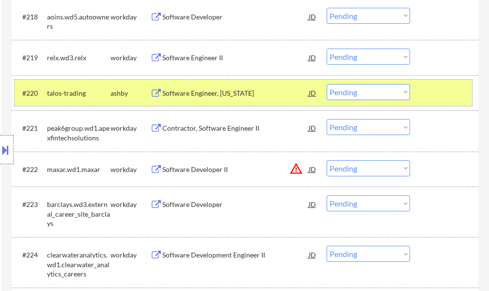
click at [444, 86] on div at bounding box center [445, 92] width 43 height 17
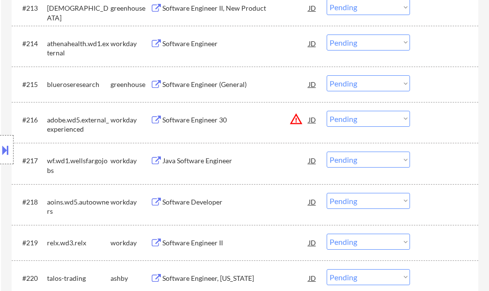
scroll to position [8385, 0]
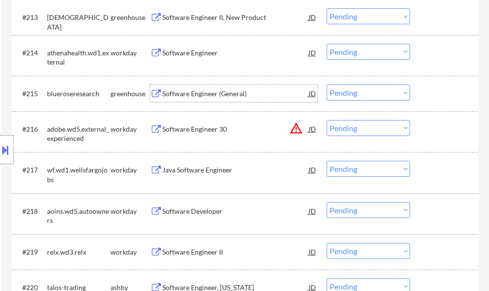
click at [223, 96] on div "Software Engineer (General)" at bounding box center [235, 94] width 146 height 10
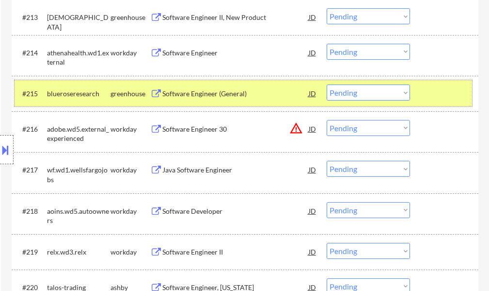
click at [445, 92] on div at bounding box center [445, 92] width 43 height 17
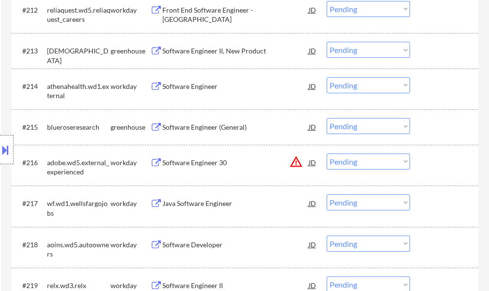
scroll to position [8336, 0]
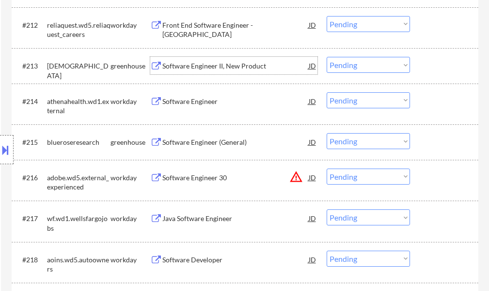
click at [211, 63] on div "Software Engineer II, New Product" at bounding box center [235, 66] width 146 height 10
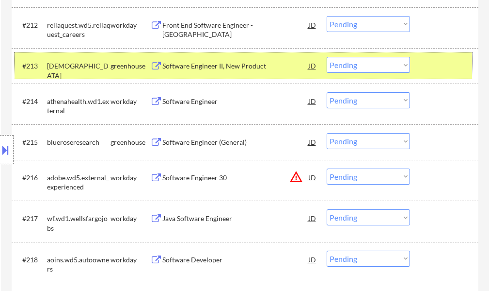
click at [426, 63] on div at bounding box center [445, 65] width 43 height 17
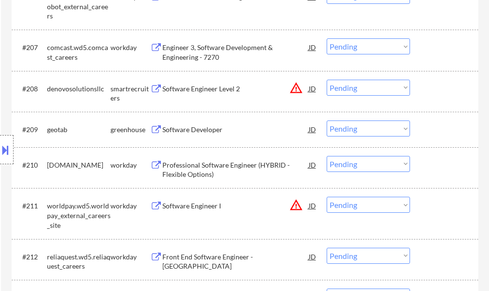
scroll to position [8094, 0]
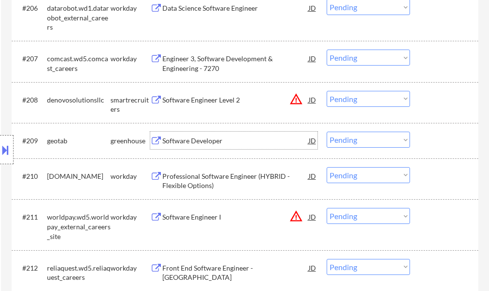
click at [206, 144] on div "Software Developer" at bounding box center [235, 141] width 146 height 10
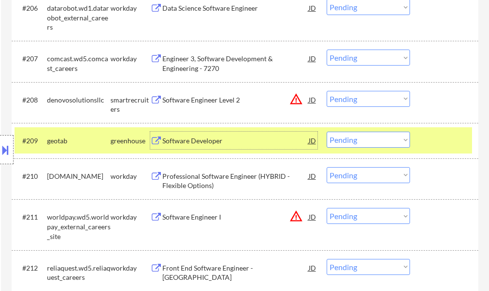
click at [433, 143] on div at bounding box center [445, 139] width 43 height 17
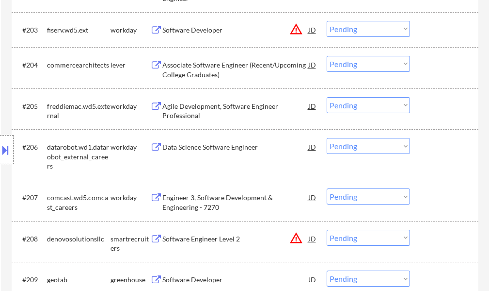
scroll to position [7948, 0]
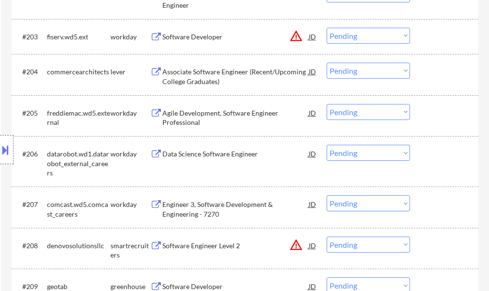
click at [190, 78] on div "Associate Software Engineer (Recent/Upcoming College Graduates)" at bounding box center [235, 76] width 146 height 19
